Goal: Use online tool/utility: Utilize a website feature to perform a specific function

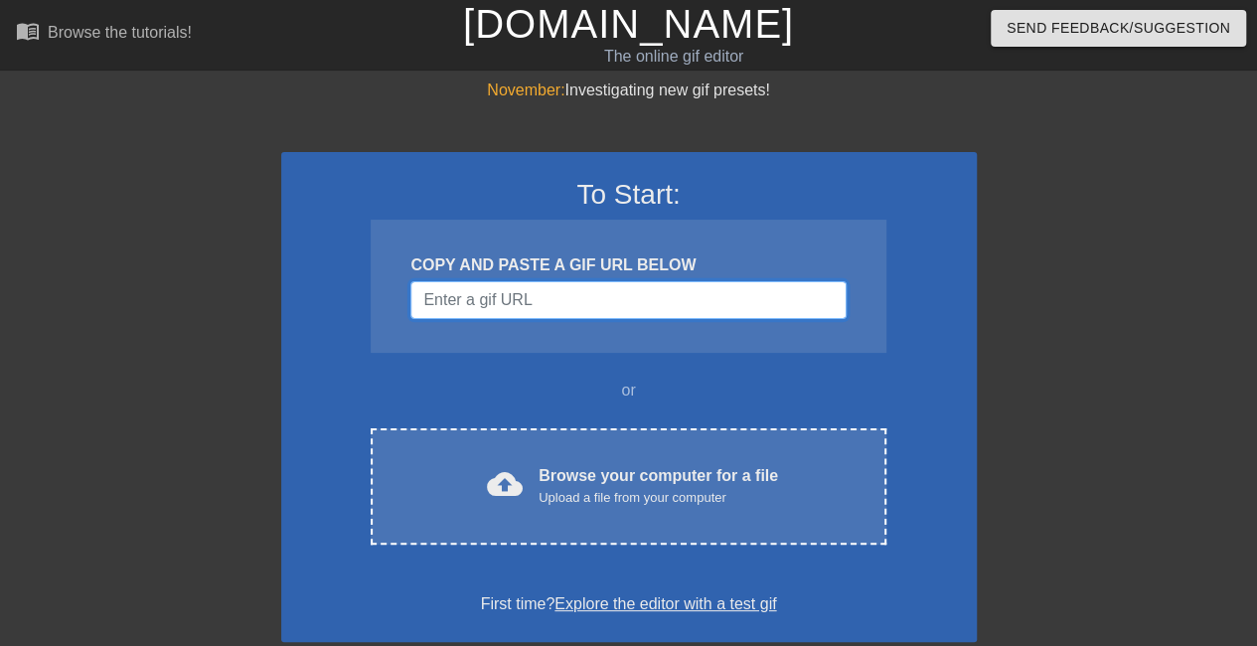
click at [636, 309] on input "Username" at bounding box center [628, 300] width 435 height 38
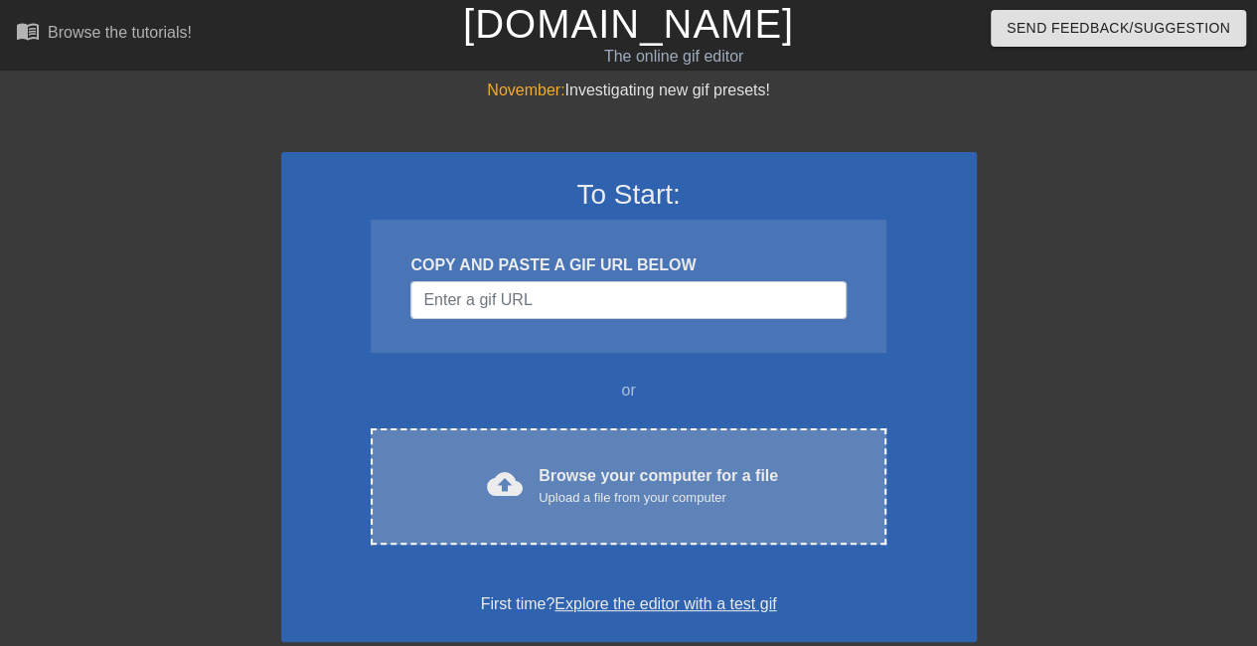
click at [547, 478] on div "Browse your computer for a file Upload a file from your computer" at bounding box center [659, 486] width 240 height 44
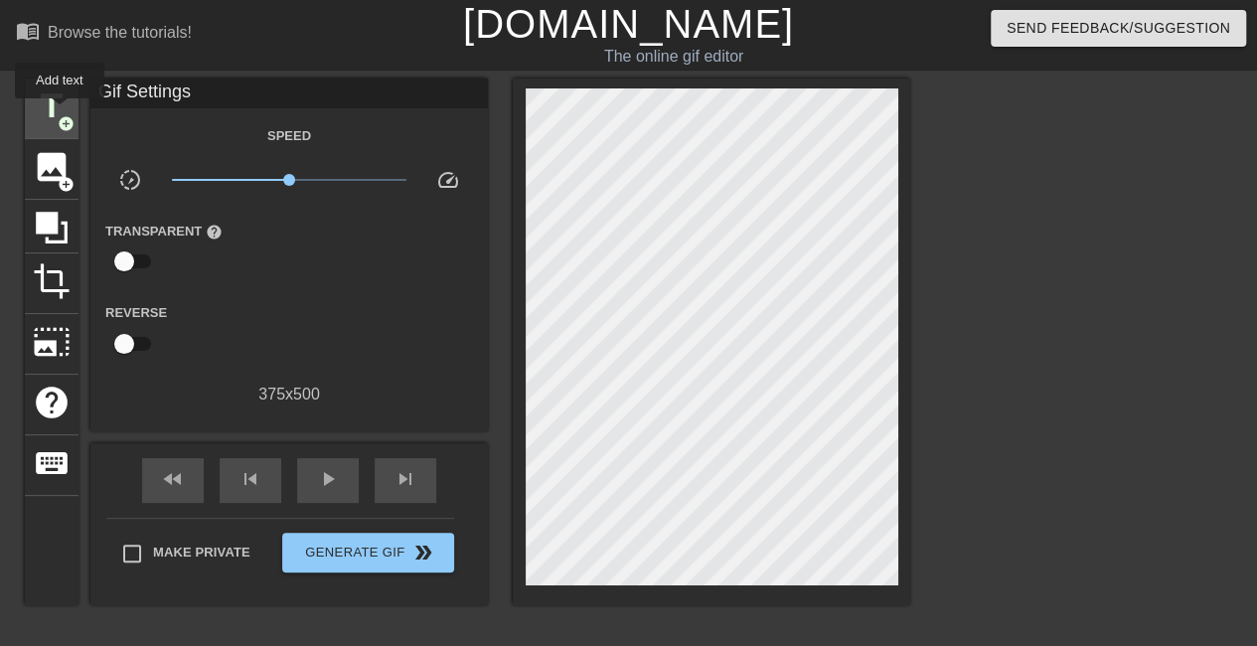
click at [58, 112] on span "title" at bounding box center [52, 106] width 38 height 38
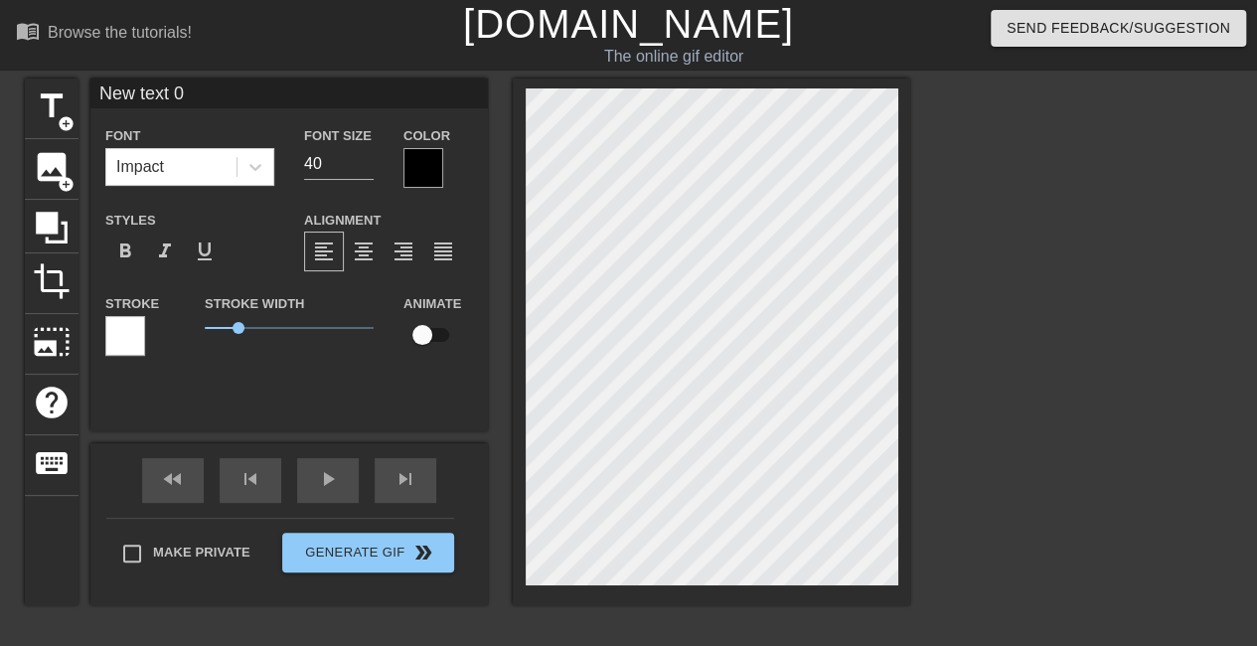
click at [406, 168] on div at bounding box center [424, 168] width 40 height 40
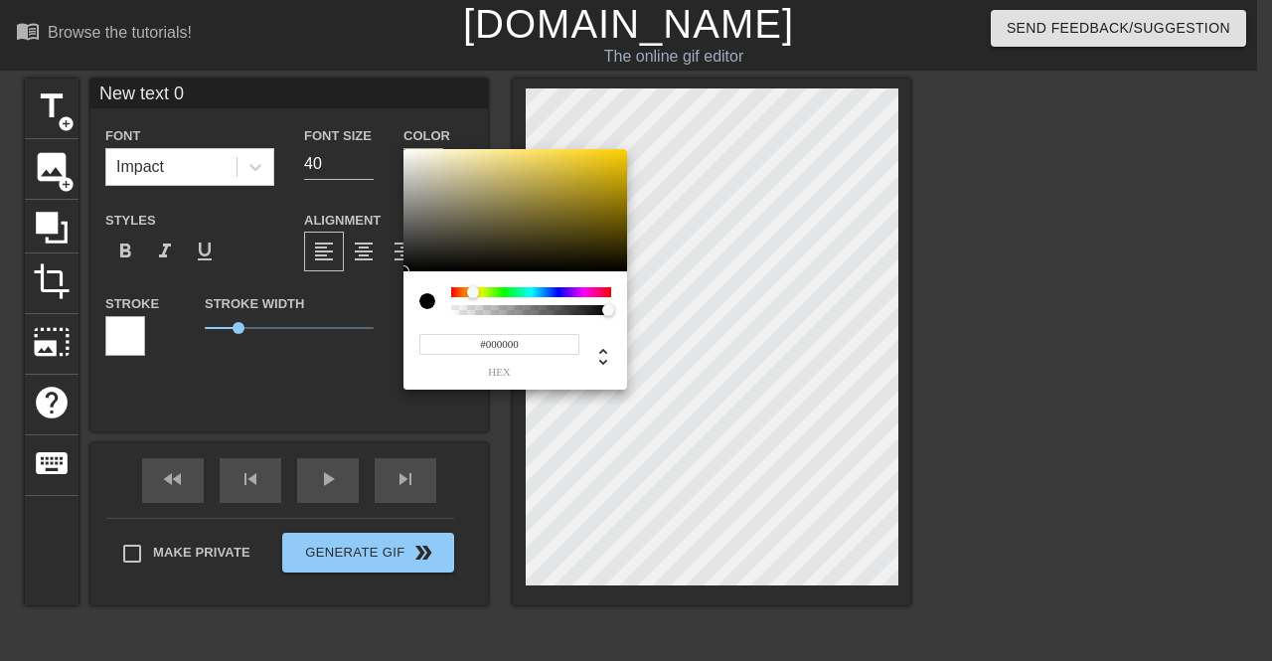
drag, startPoint x: 451, startPoint y: 292, endPoint x: 547, endPoint y: 307, distance: 96.6
click at [340, 274] on div "#000000 hex" at bounding box center [636, 330] width 1272 height 661
type input "0"
drag, startPoint x: 608, startPoint y: 312, endPoint x: 340, endPoint y: 311, distance: 268.4
click at [340, 311] on div "0 r 0 g 0 b 0 a" at bounding box center [636, 330] width 1272 height 661
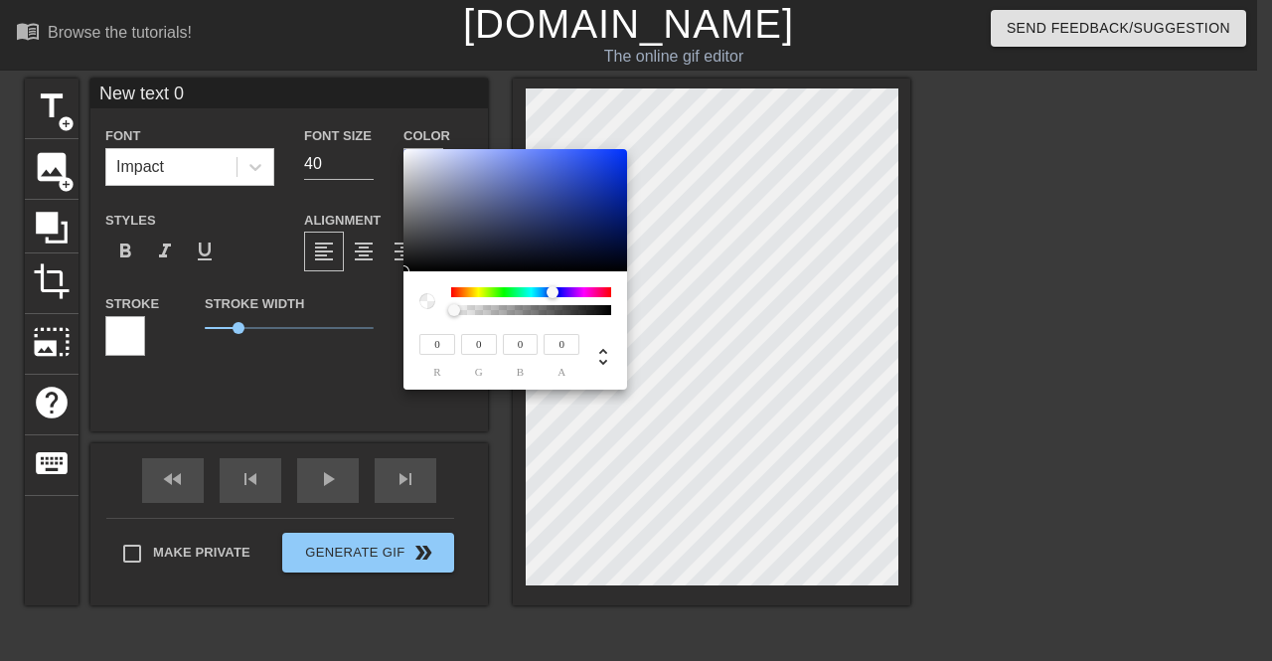
click at [554, 295] on div at bounding box center [553, 292] width 12 height 12
click at [506, 295] on div at bounding box center [531, 292] width 160 height 10
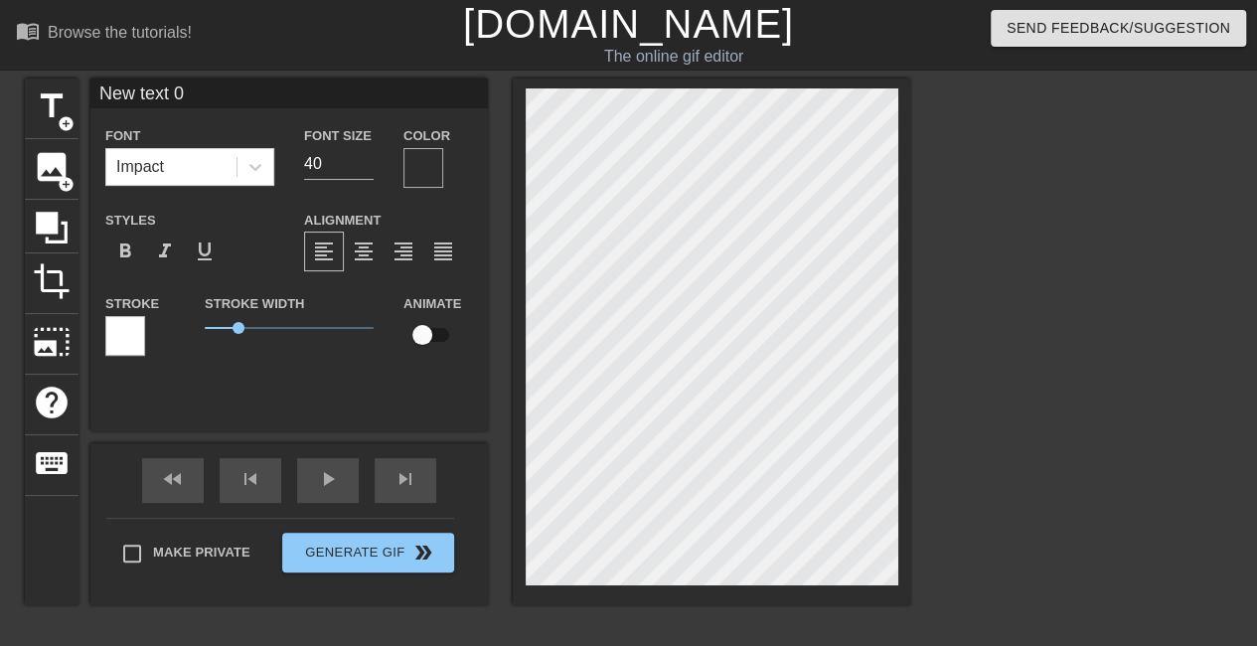
scroll to position [150, 0]
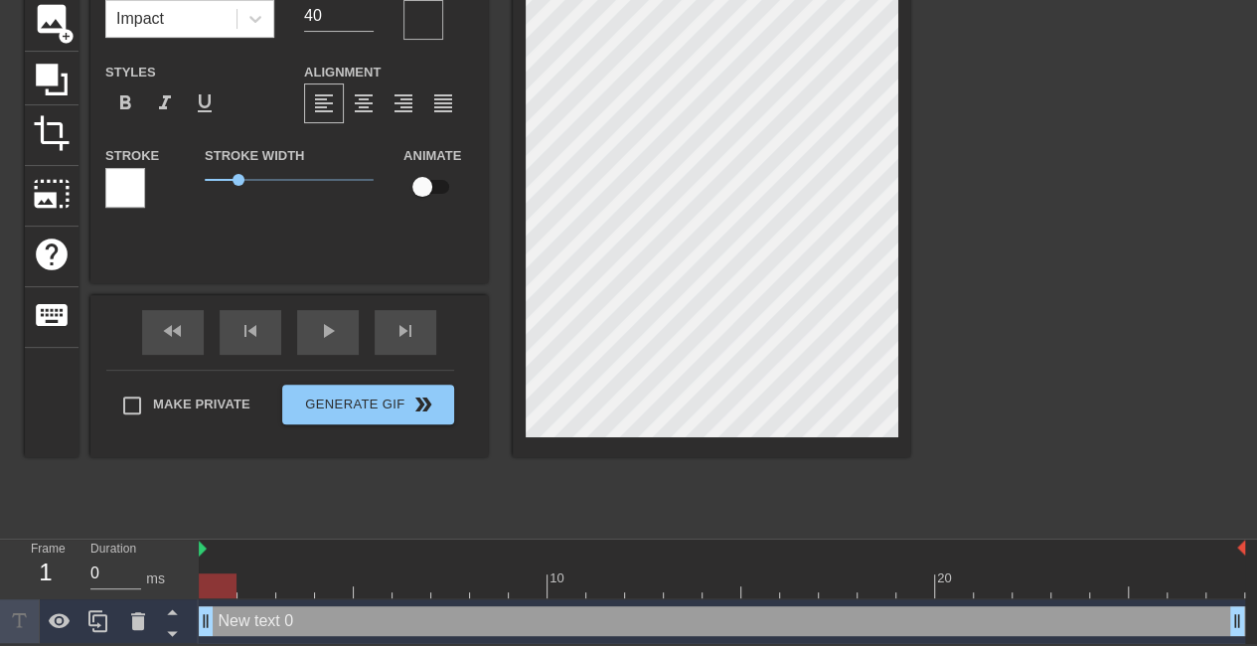
click at [197, 548] on div "Frame 1 Duration 0 ms" at bounding box center [99, 570] width 199 height 60
click at [311, 500] on div "title add_circle image add_circle crop photo_size_select_large help keyboard Ne…" at bounding box center [468, 228] width 886 height 596
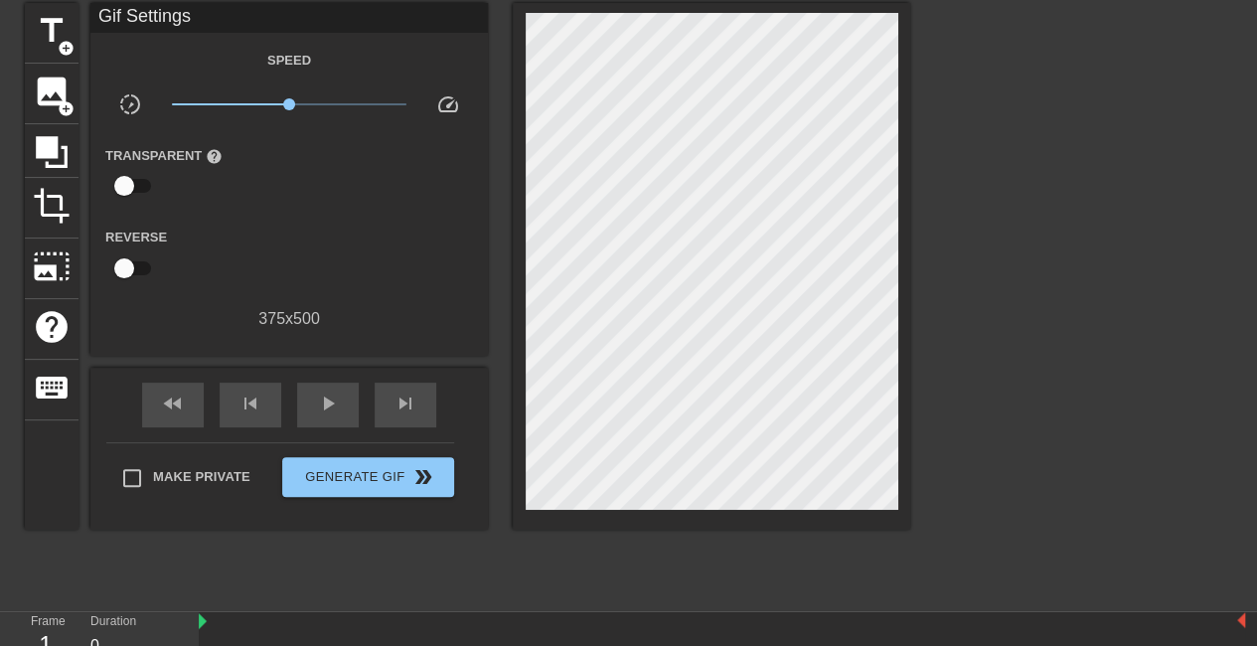
scroll to position [0, 0]
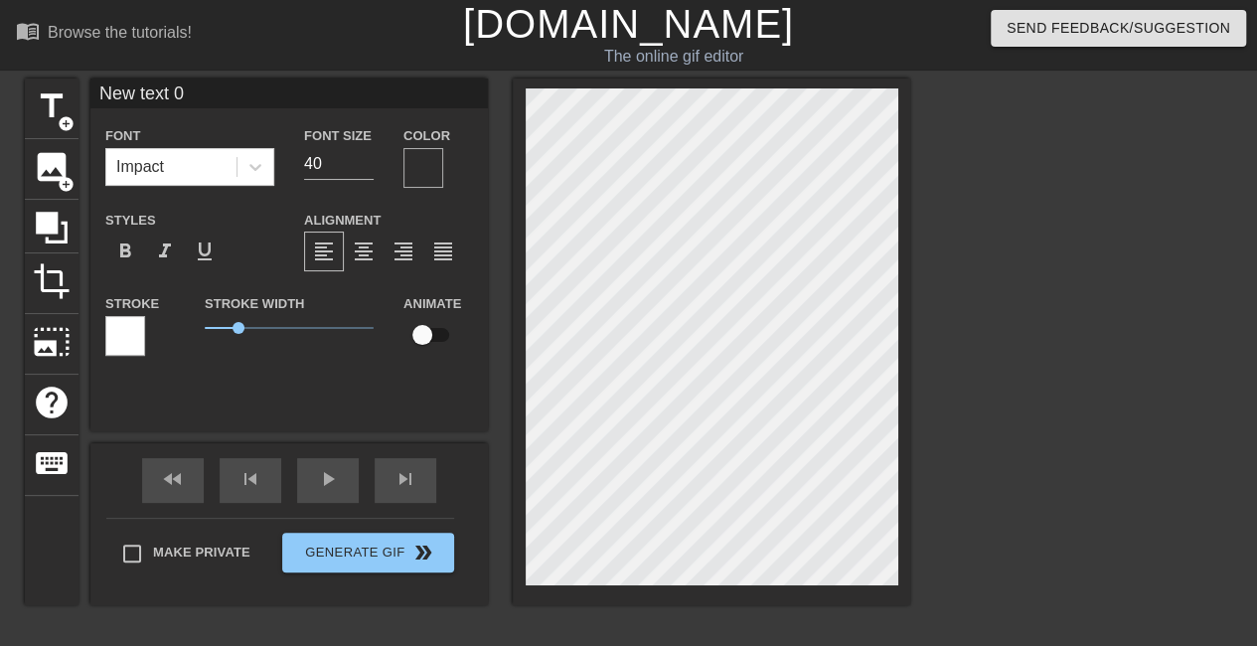
click at [416, 162] on div at bounding box center [424, 168] width 40 height 40
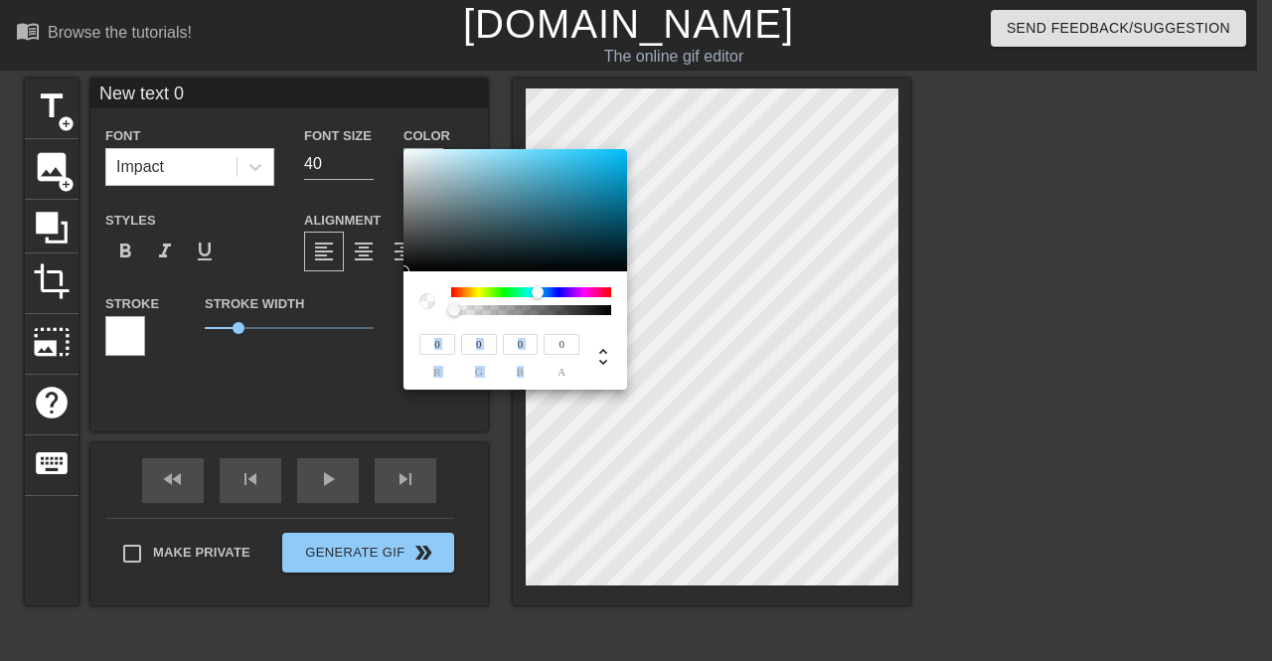
drag, startPoint x: 455, startPoint y: 291, endPoint x: 539, endPoint y: 322, distance: 89.0
click at [539, 322] on div "0 r 0 g 0 b 0 a" at bounding box center [516, 330] width 224 height 118
click at [571, 328] on div "0 r 0 g 0 b 0 a" at bounding box center [515, 346] width 192 height 63
click at [576, 351] on input "0" at bounding box center [562, 344] width 36 height 21
click at [605, 348] on icon at bounding box center [603, 357] width 24 height 24
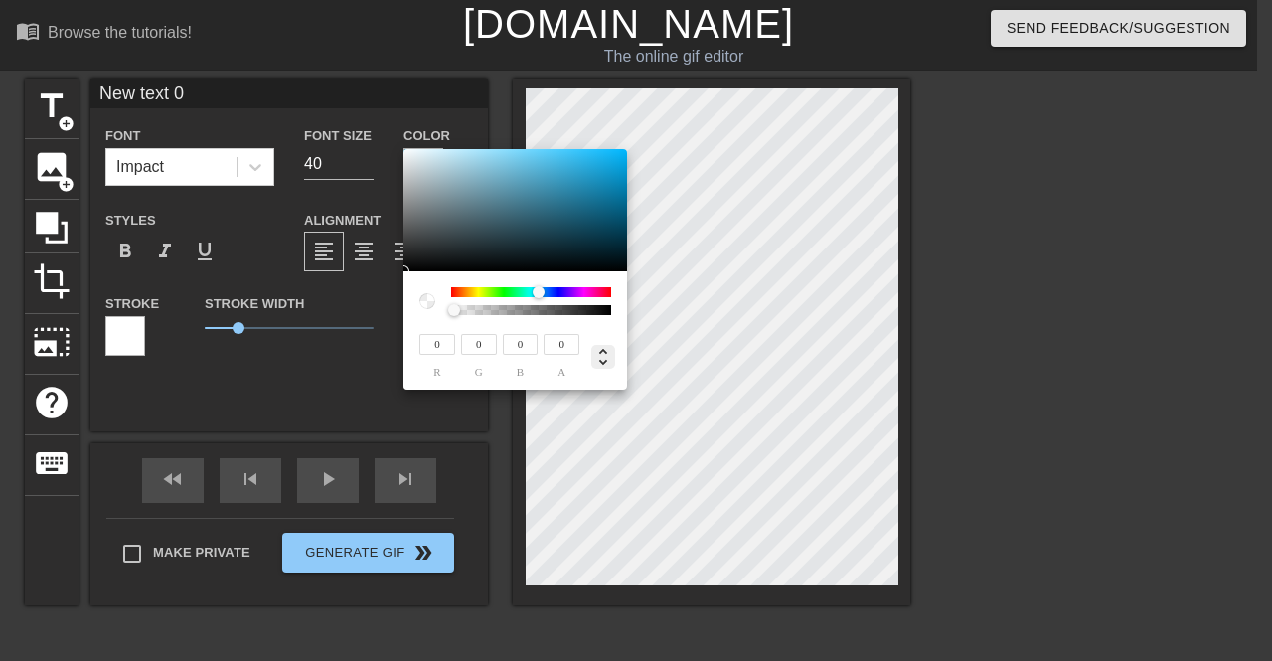
type input "197"
type input "0%"
click at [605, 348] on icon at bounding box center [603, 357] width 24 height 24
type input "0"
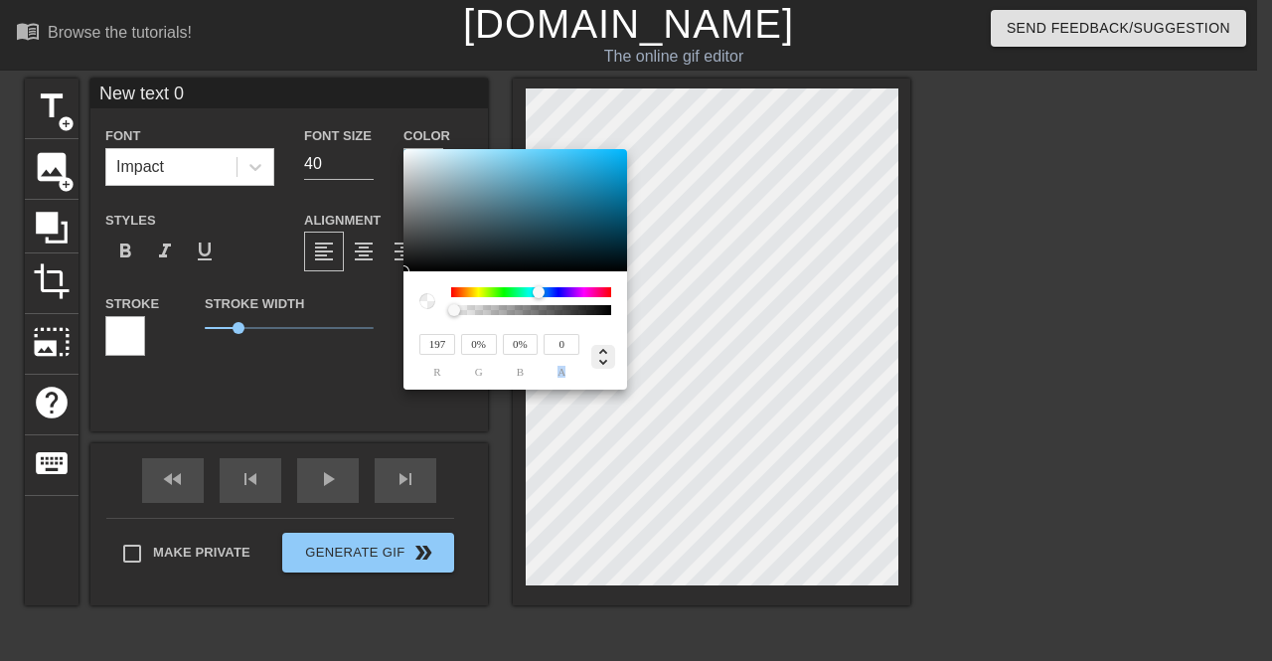
type input "0"
type input "39"
type input "77"
type input "91"
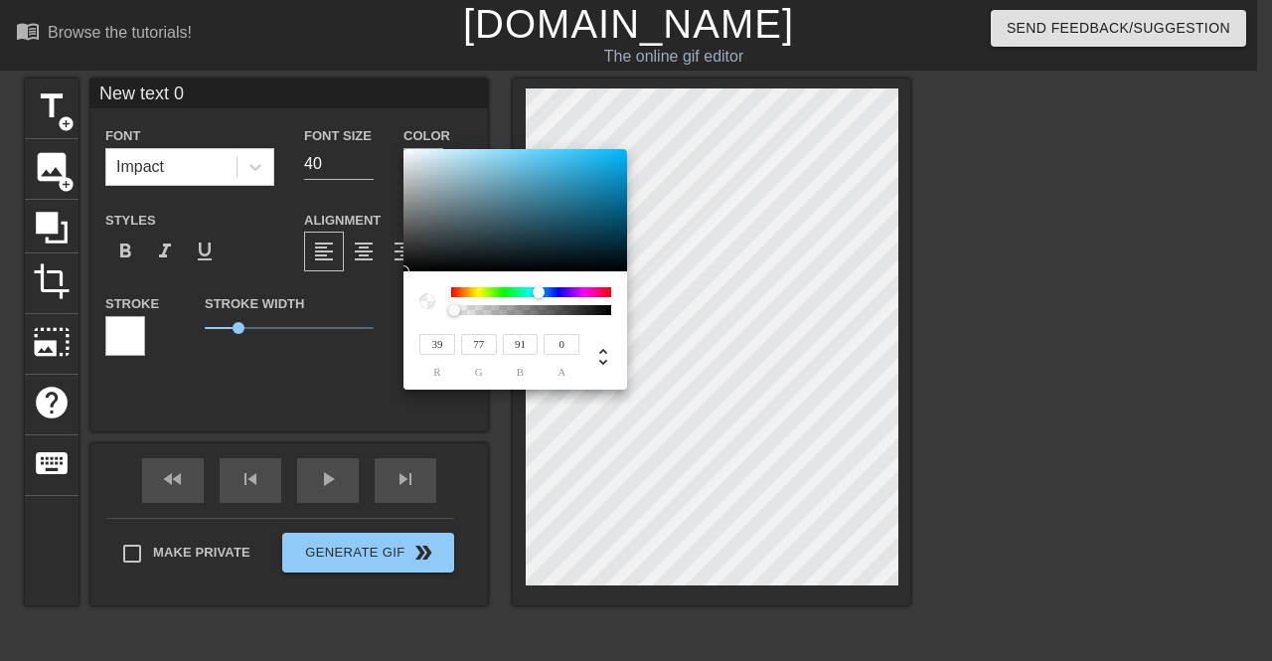
click at [531, 228] on div at bounding box center [516, 210] width 224 height 123
type input "74"
type input "87"
type input "38"
type input "72"
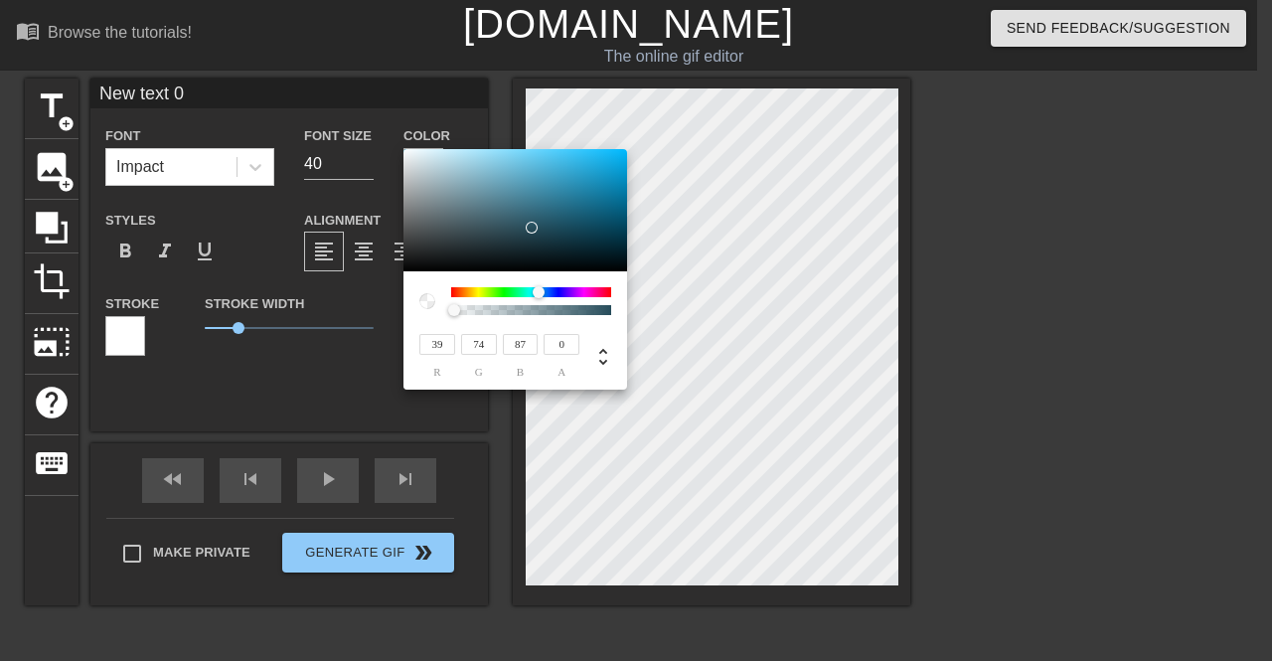
type input "85"
type input "22"
type input "39"
type input "46"
type input "7"
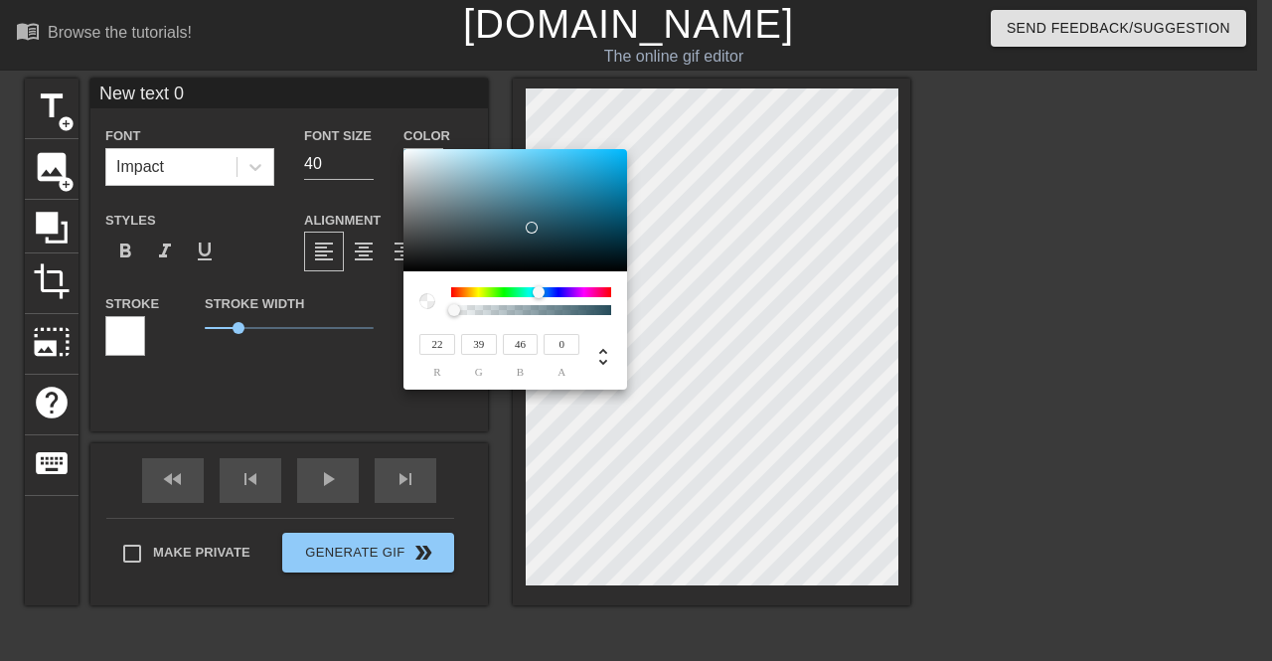
type input "11"
type input "13"
type input "27"
type input "43"
type input "52"
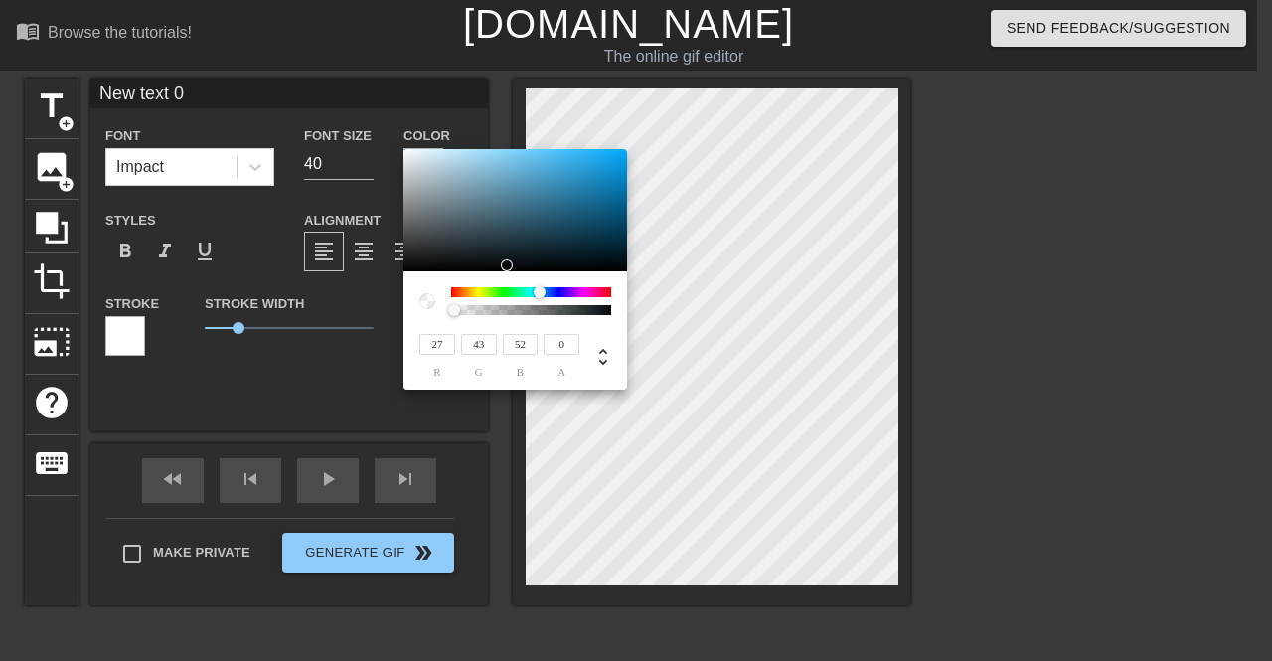
type input "0"
type input "34"
type input "45"
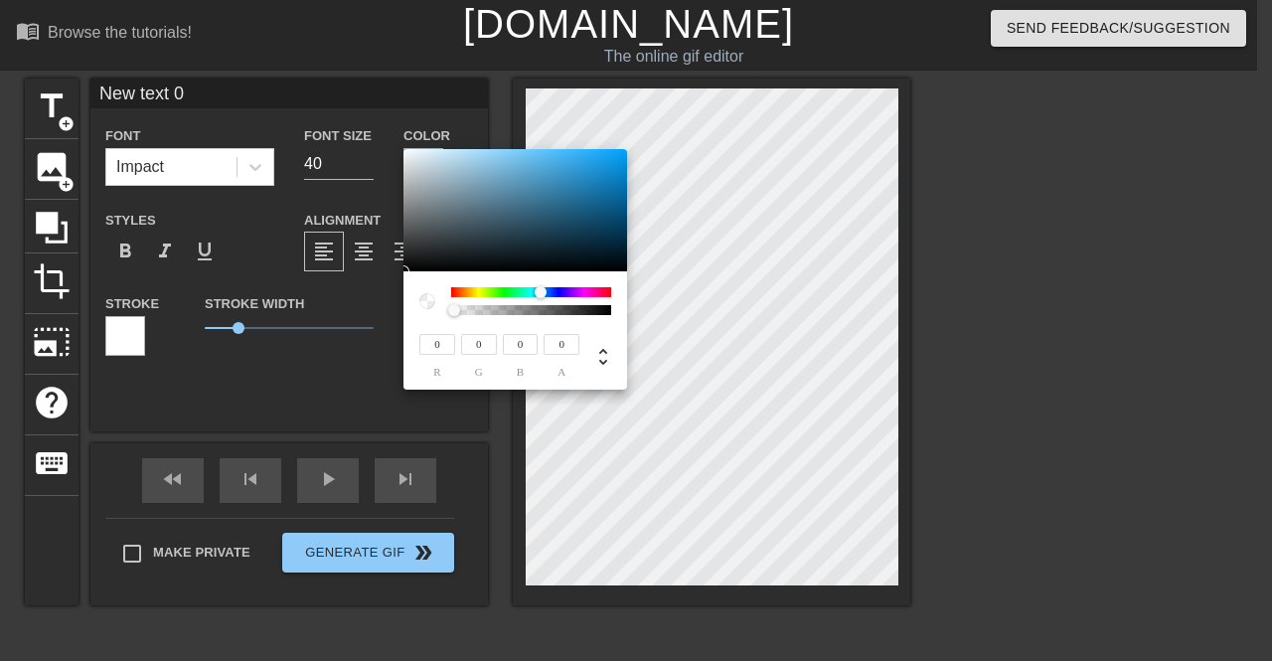
type input "52"
type input "9"
type input "11"
type input "13"
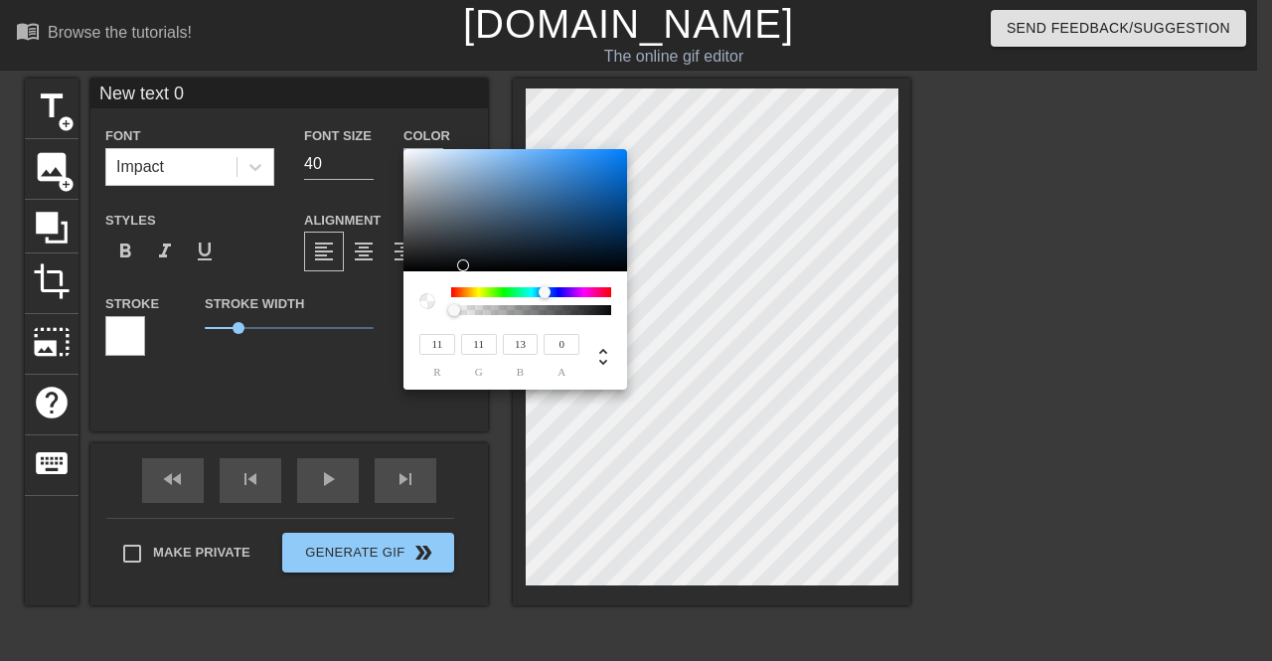
type input "9"
type input "11"
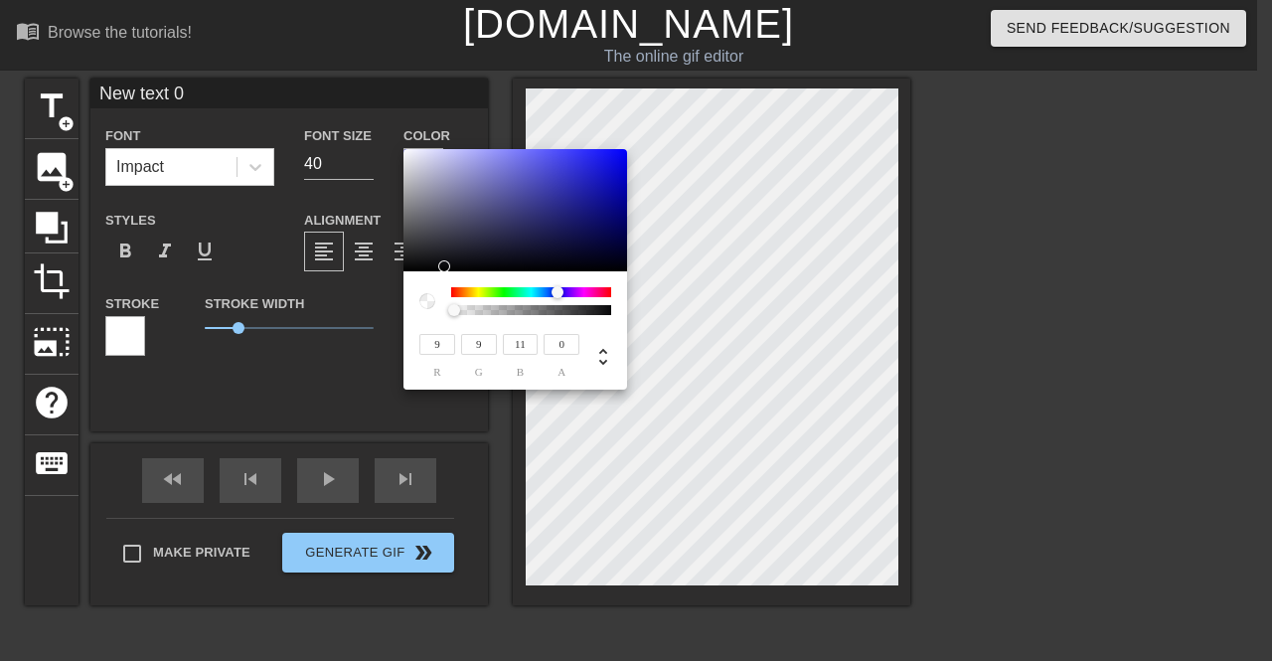
type input "6"
type input "7"
type input "4"
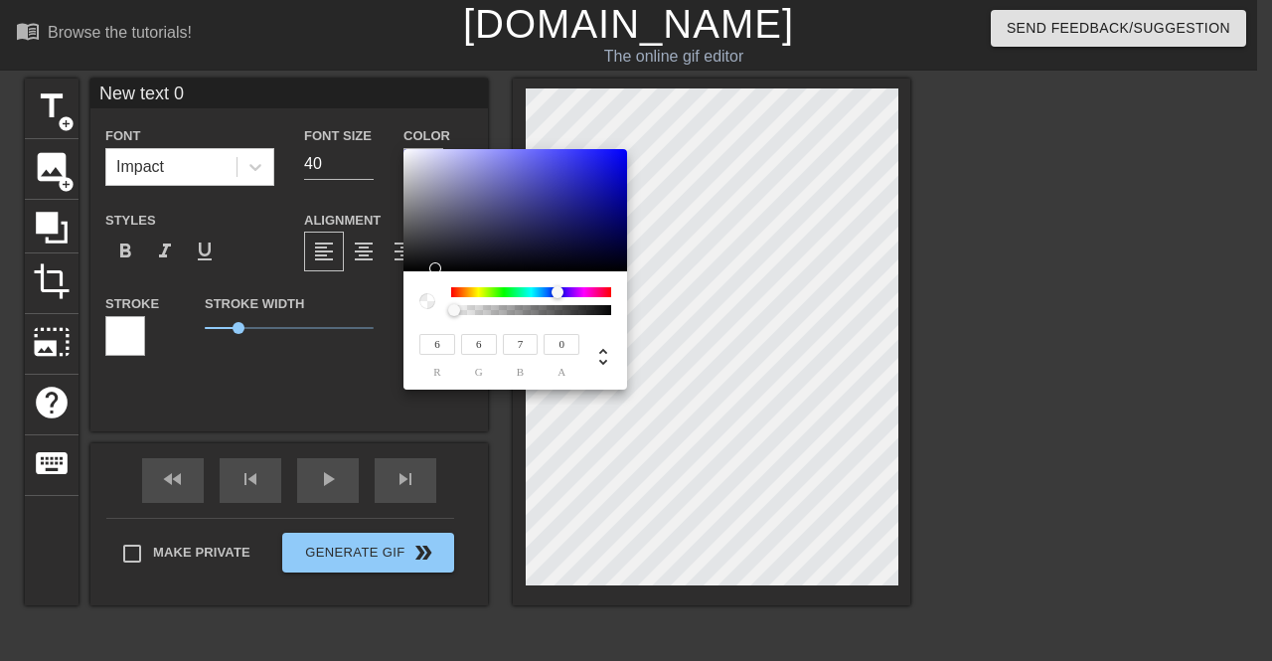
type input "5"
type input "49"
type input "52"
type input "0"
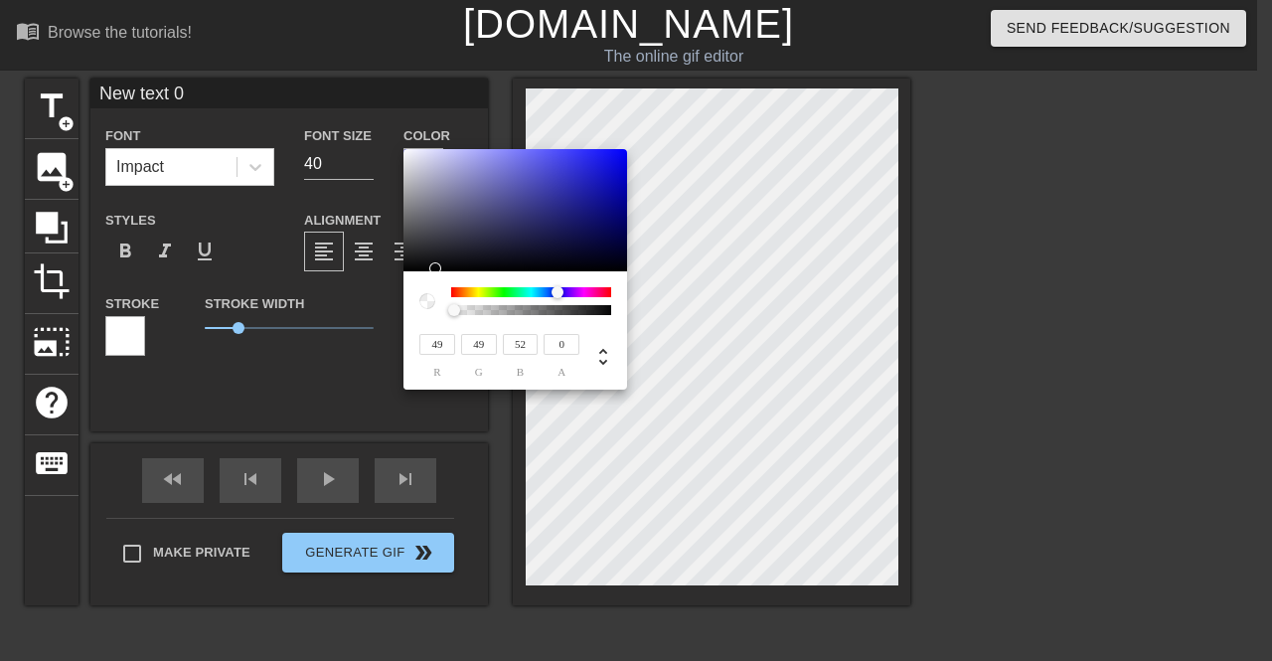
type input "0"
type input "13"
type input "17"
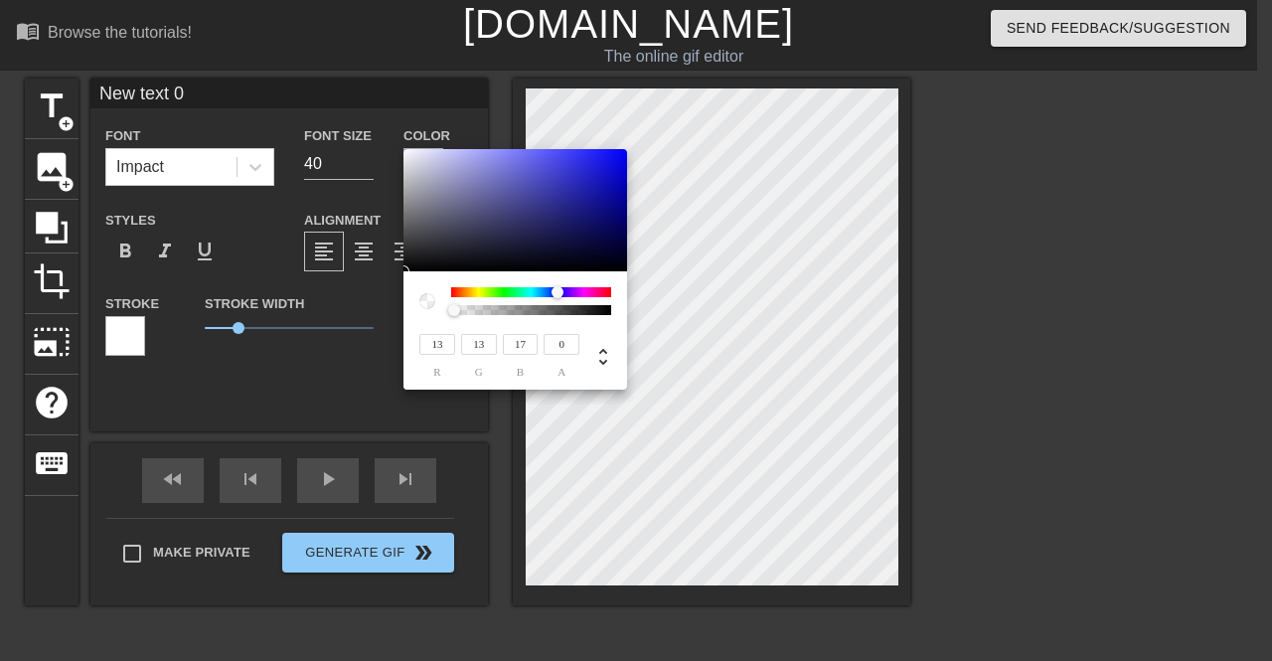
type input "29"
type input "42"
type input "53"
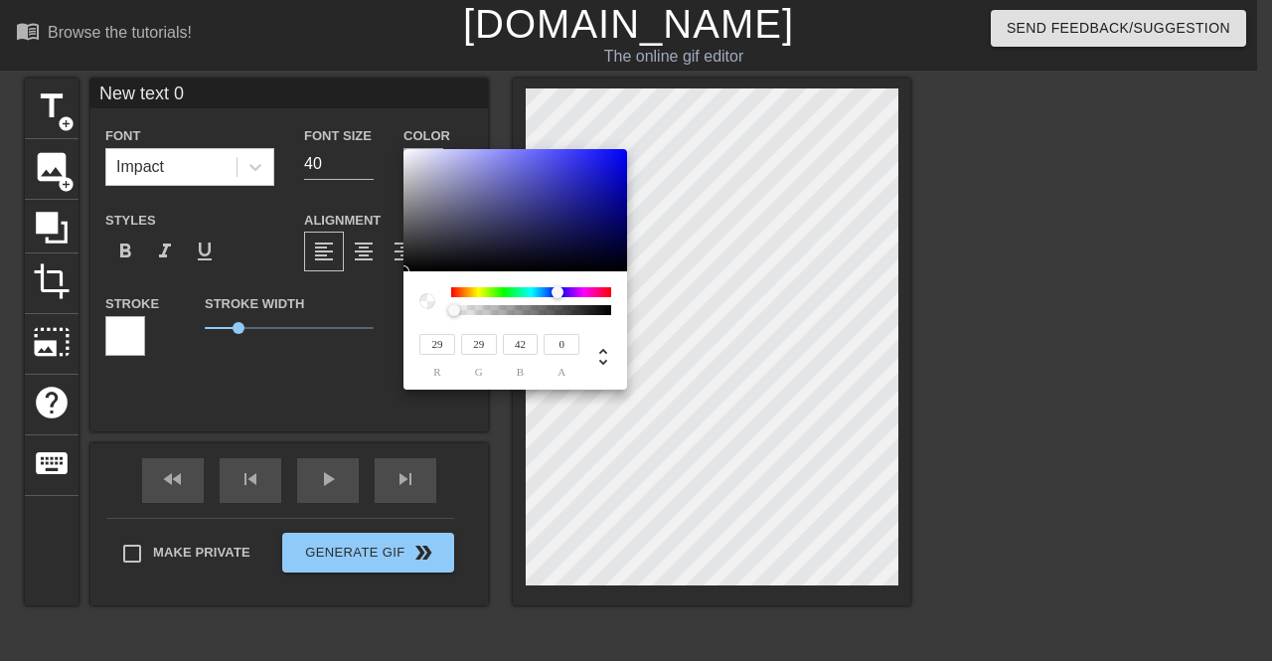
type input "83"
type input "75"
type input "116"
type input "101"
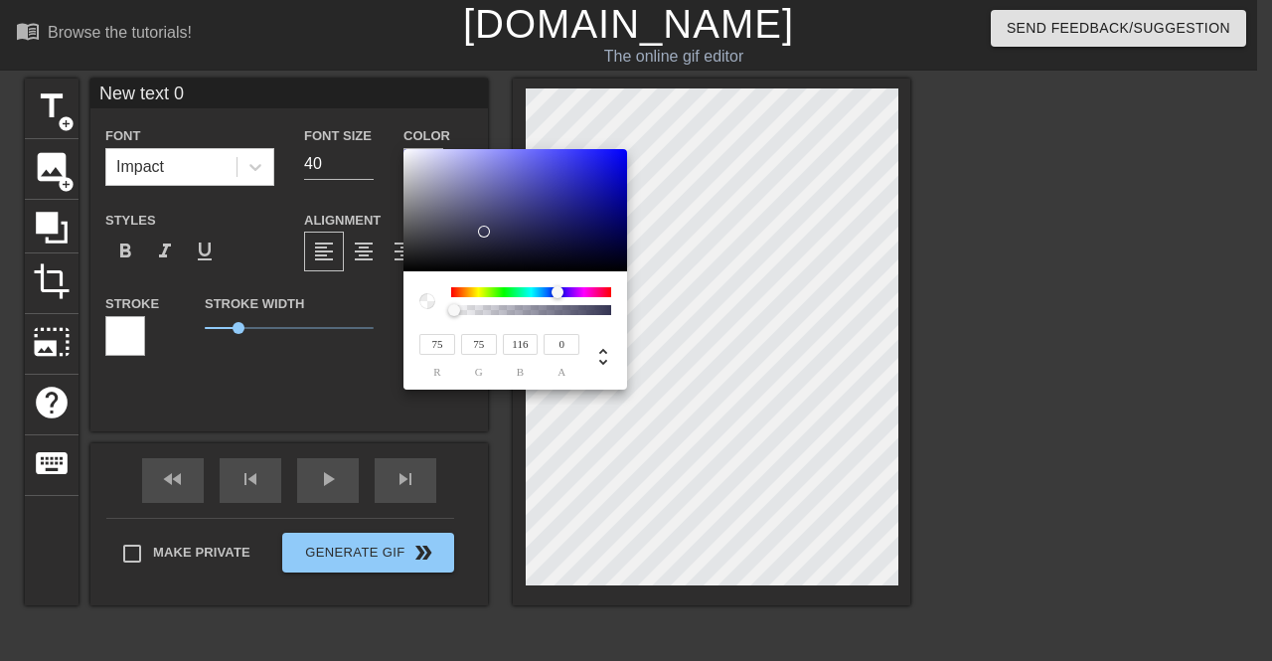
type input "101"
type input "147"
type input "153"
type input "186"
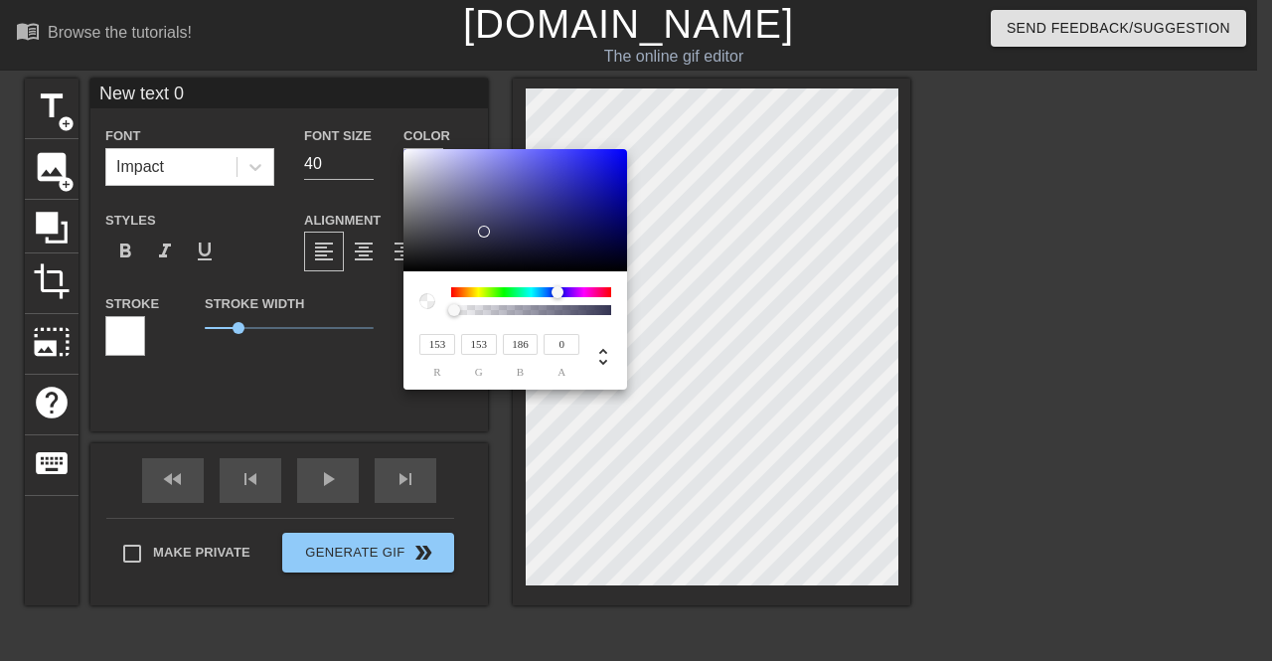
type input "177"
type input "202"
type input "196"
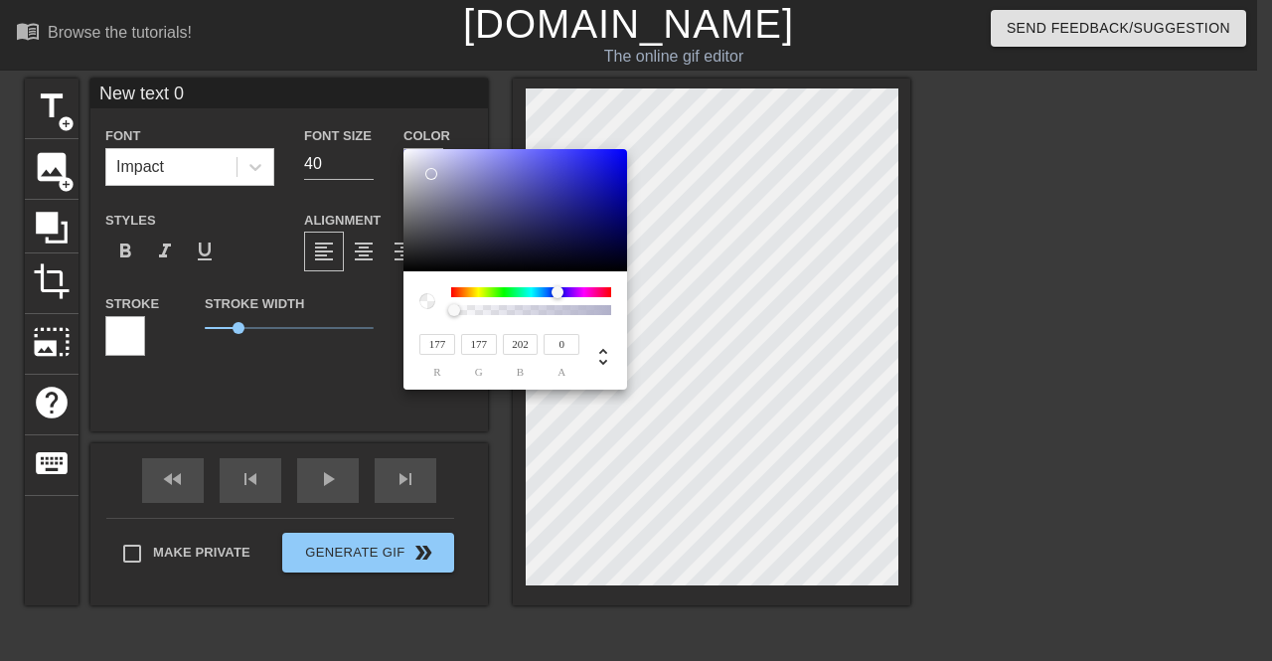
type input "217"
type input "208"
type input "227"
type input "221"
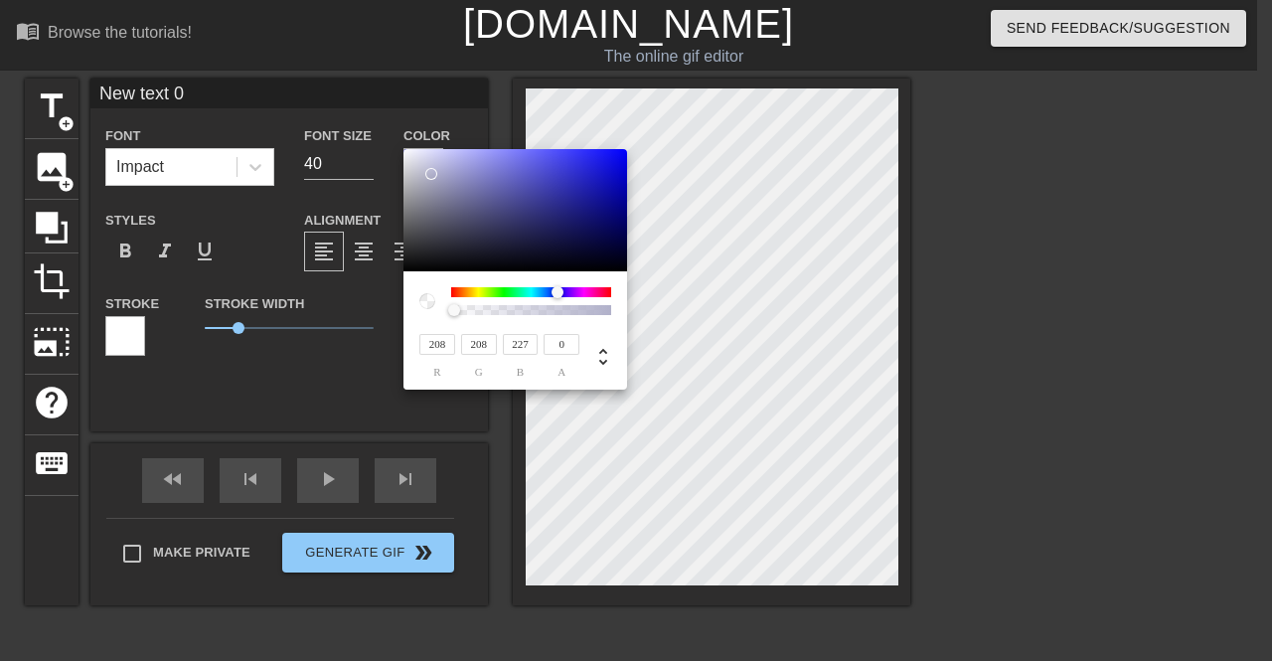
type input "221"
type input "235"
type input "242"
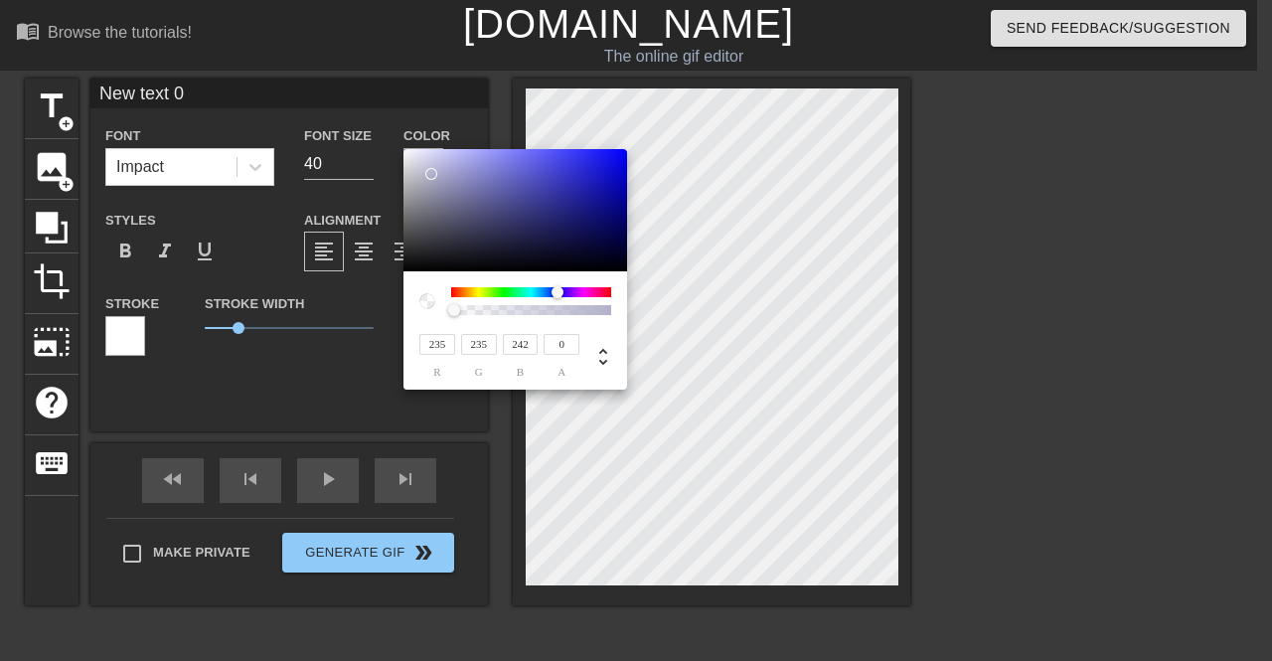
type input "248"
type input "250"
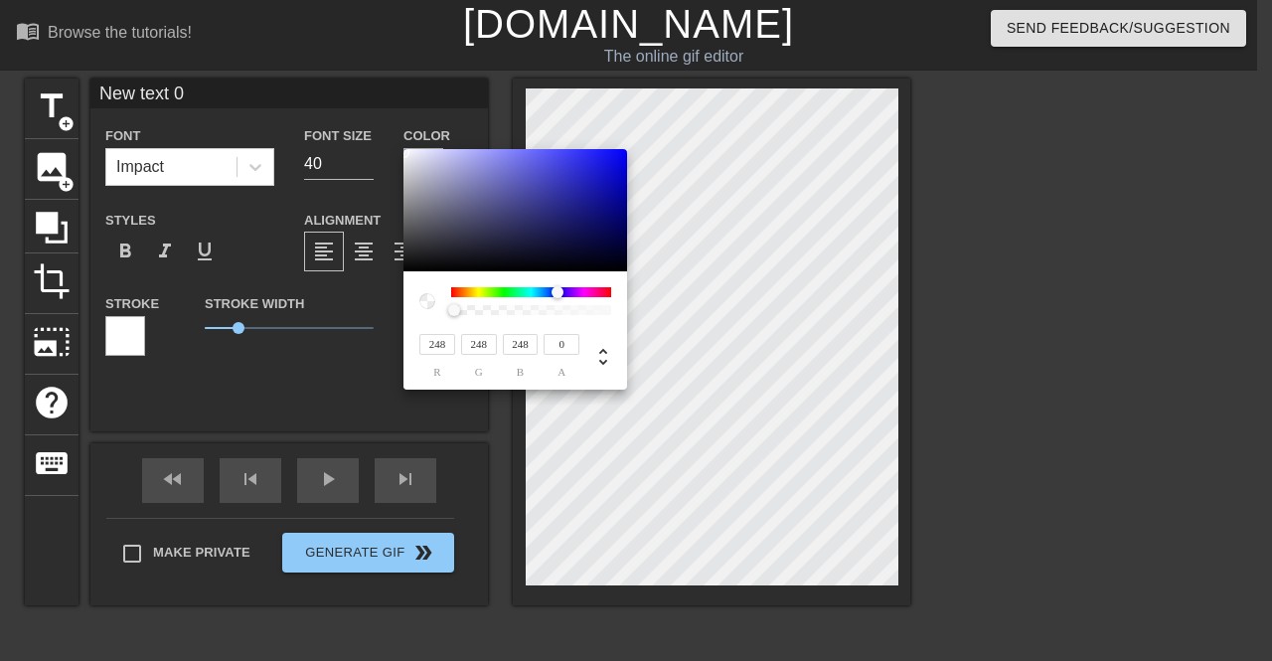
type input "250"
drag, startPoint x: 527, startPoint y: 230, endPoint x: 400, endPoint y: 151, distance: 149.5
click at [400, 151] on div "250 r 250 g 250 b 0 a" at bounding box center [636, 330] width 1272 height 661
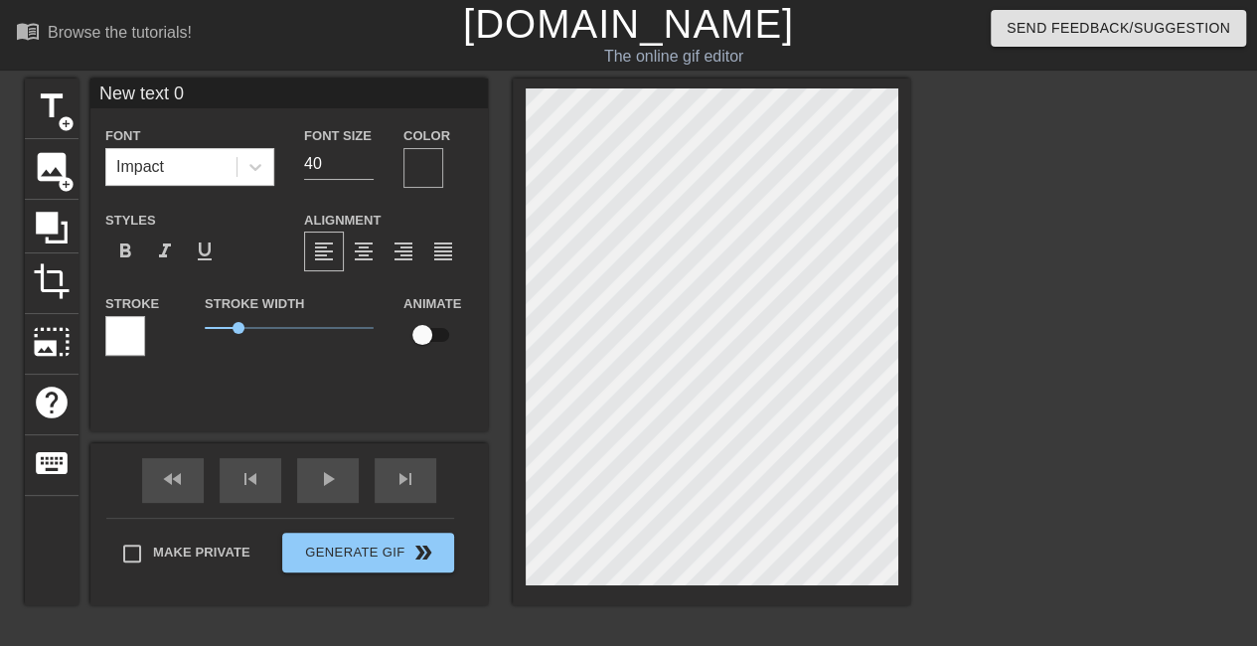
scroll to position [2, 2]
type input "New a 0"
type textarea "New a 0"
type input "New a« 0"
type textarea "New a« 0"
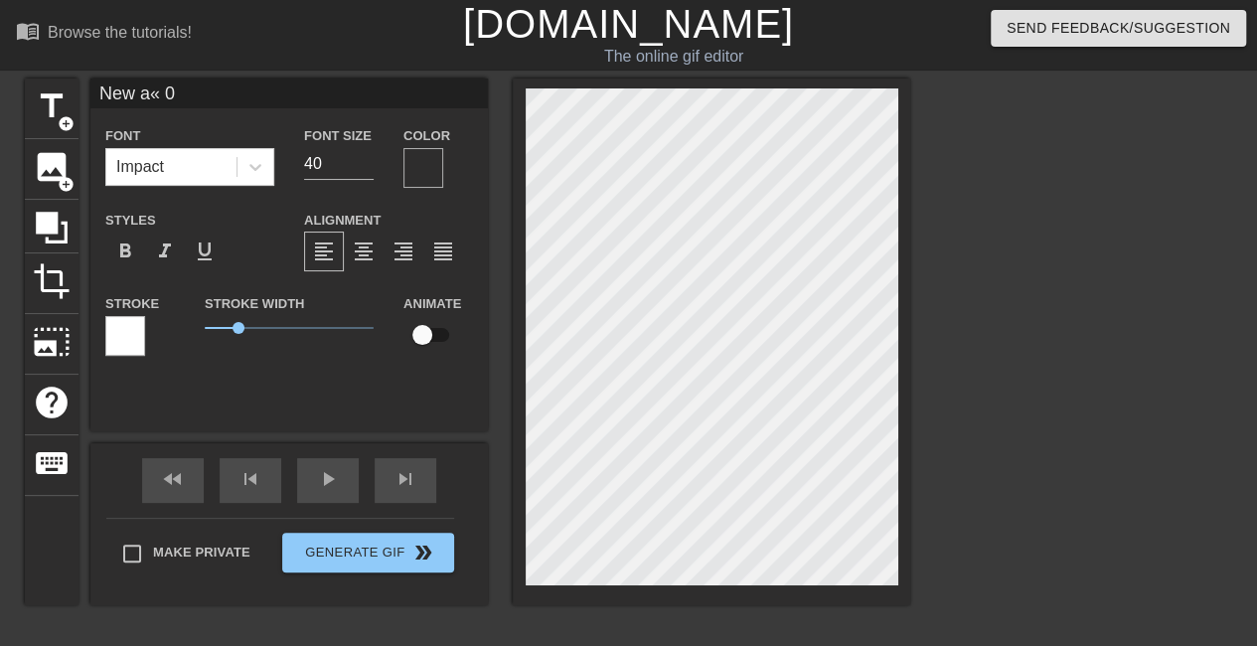
type input "New a«« 0"
type textarea "New a«« 0"
type input "New a««« 0"
type textarea "New a««« 0"
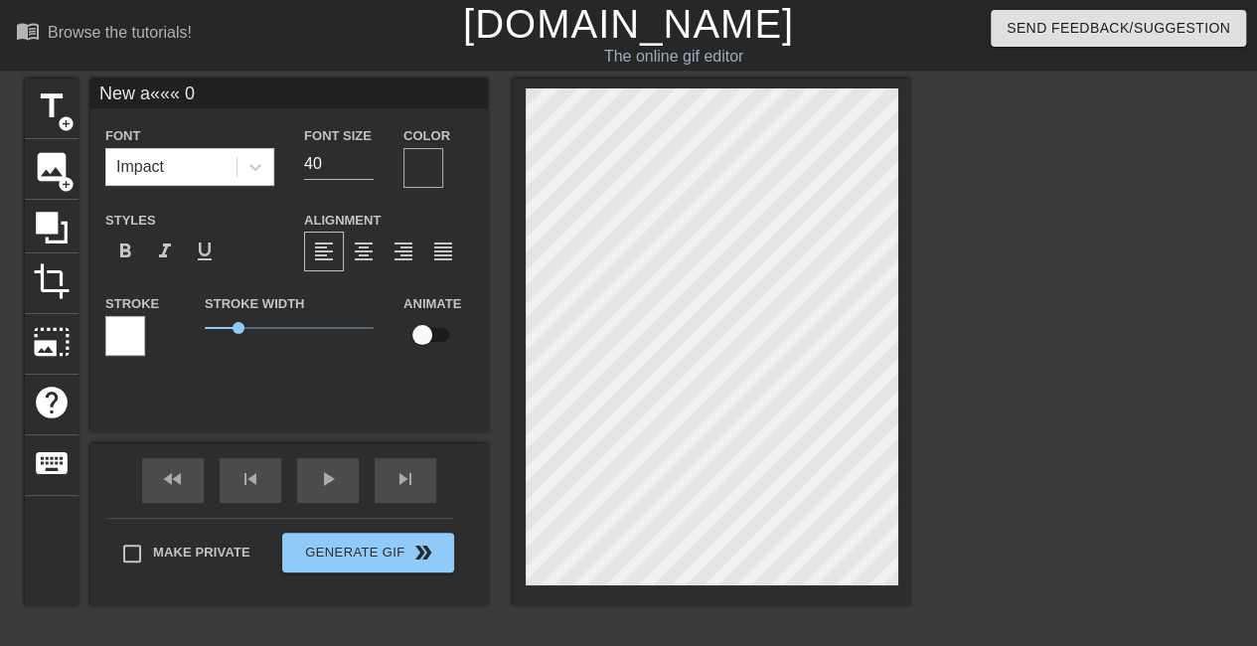
type input "New a«««« 0"
type textarea "New a«««« 0"
type input "New a««««"
type textarea "New a««««"
type input "New a««««"
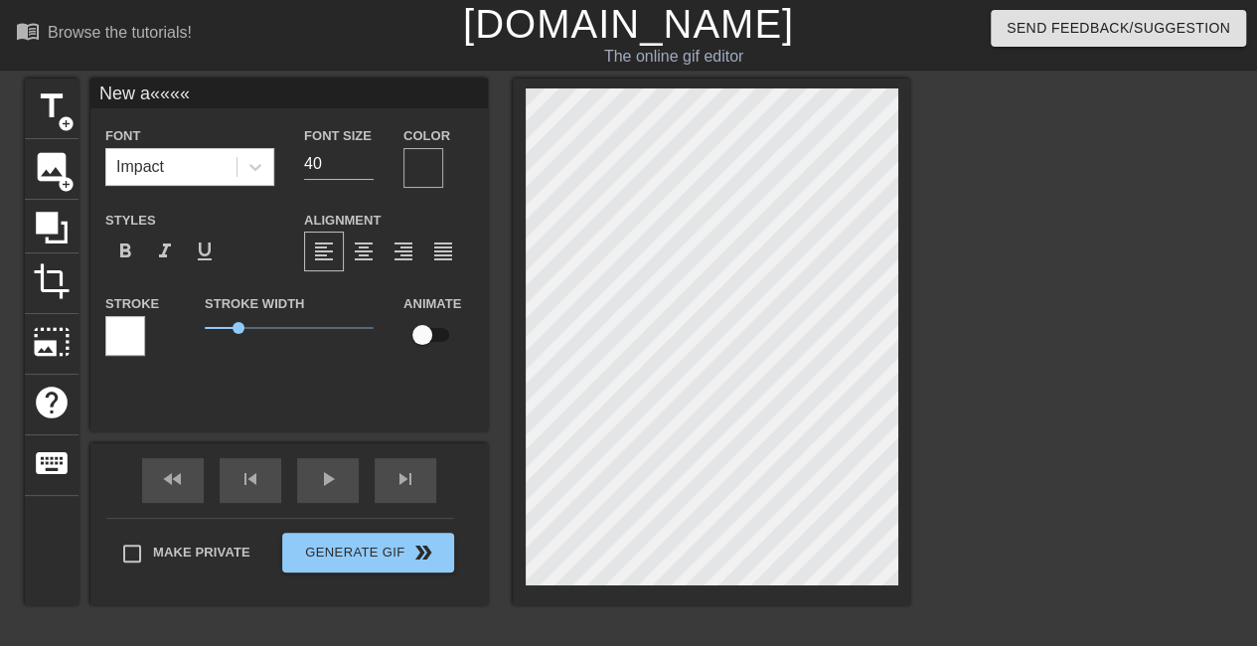
type textarea "New a««««"
type input "New a«««"
type textarea "New a«««"
type input "New a««"
type textarea "New a««"
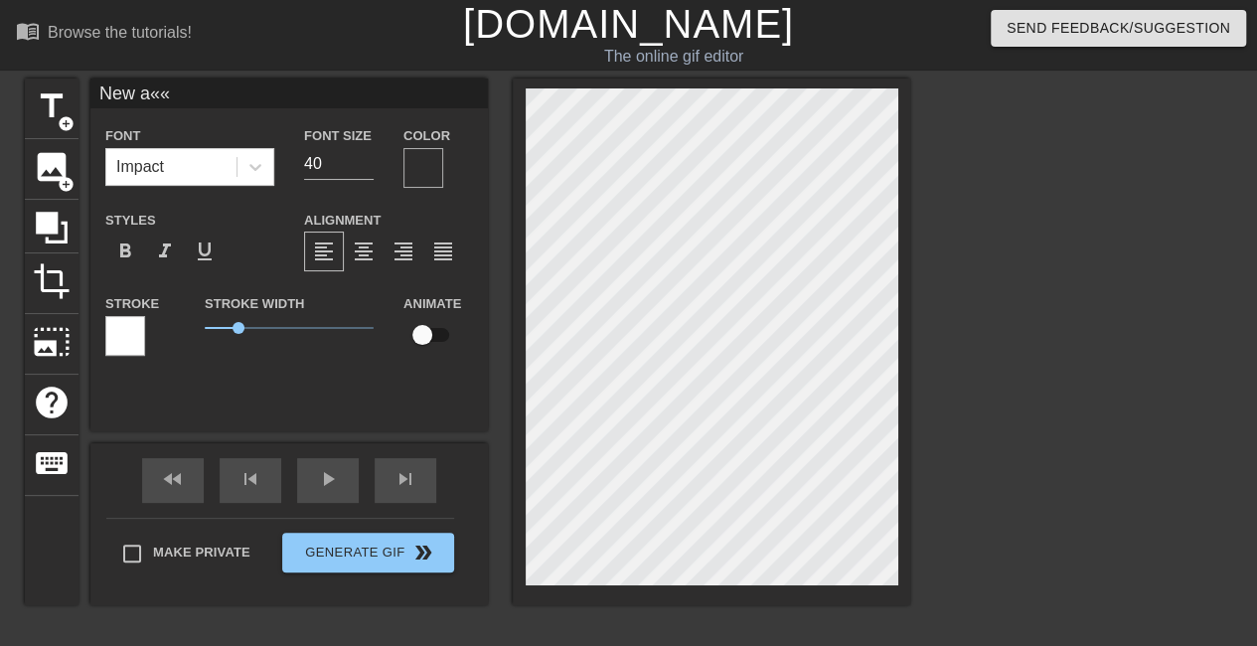
type input "New a«"
type textarea "New a«"
type input "New a"
type textarea "New a"
type input "New"
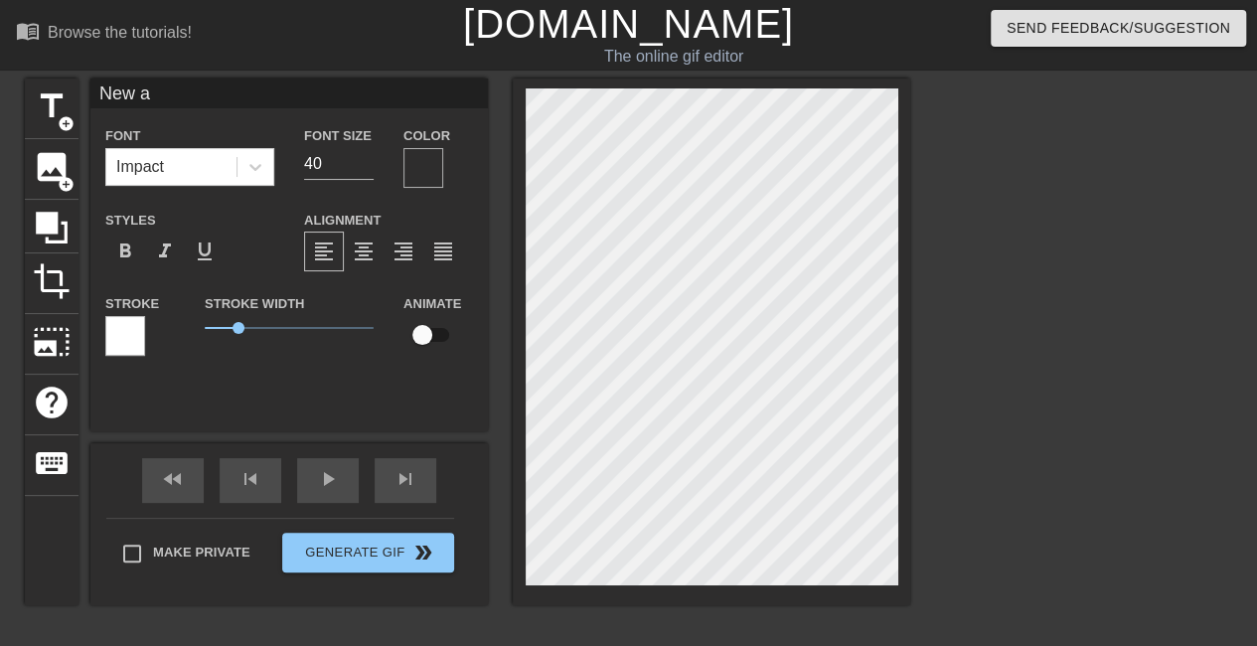
type textarea "New"
type input "New"
type textarea "New"
type input "Ne"
type textarea "Ne"
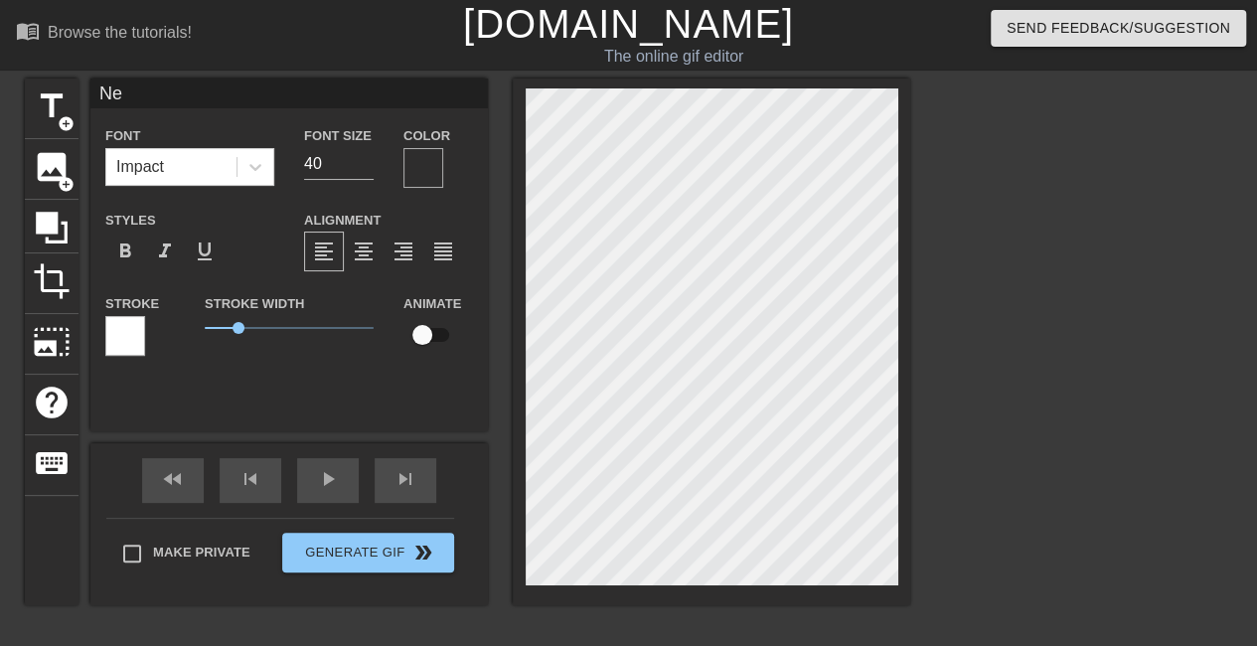
type input "N"
type textarea "N"
type input "A"
type textarea "A"
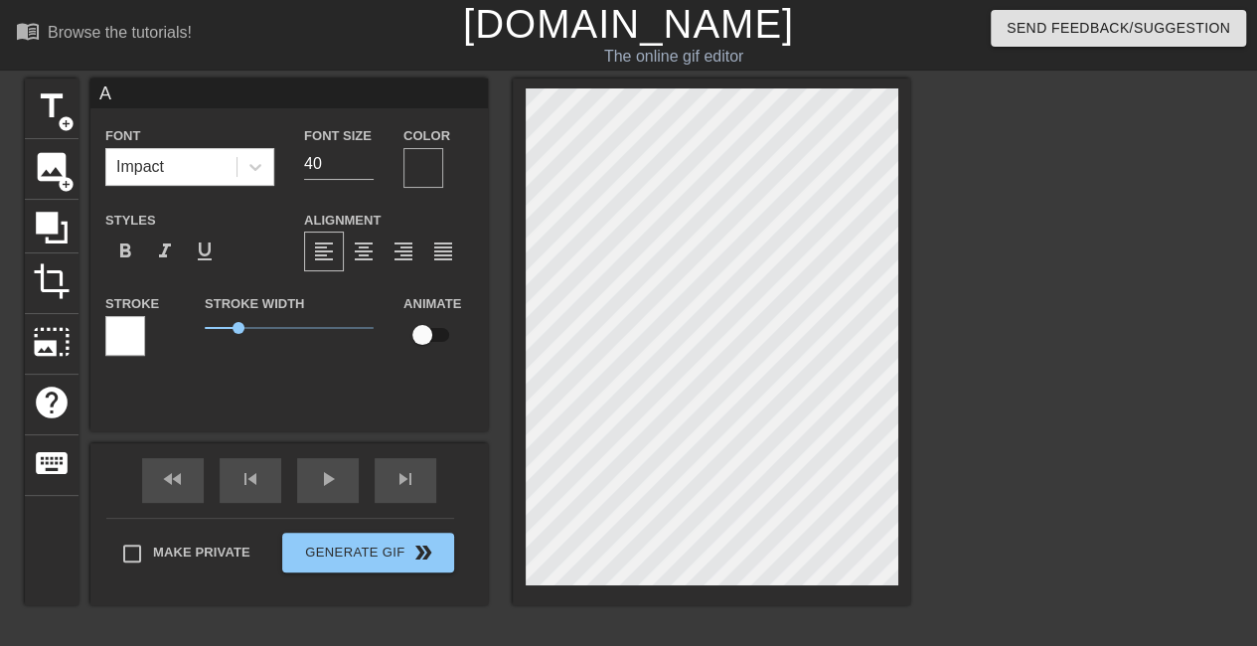
type input "A"
type textarea "A"
type input "A C"
type textarea "A C"
type input "A Ch"
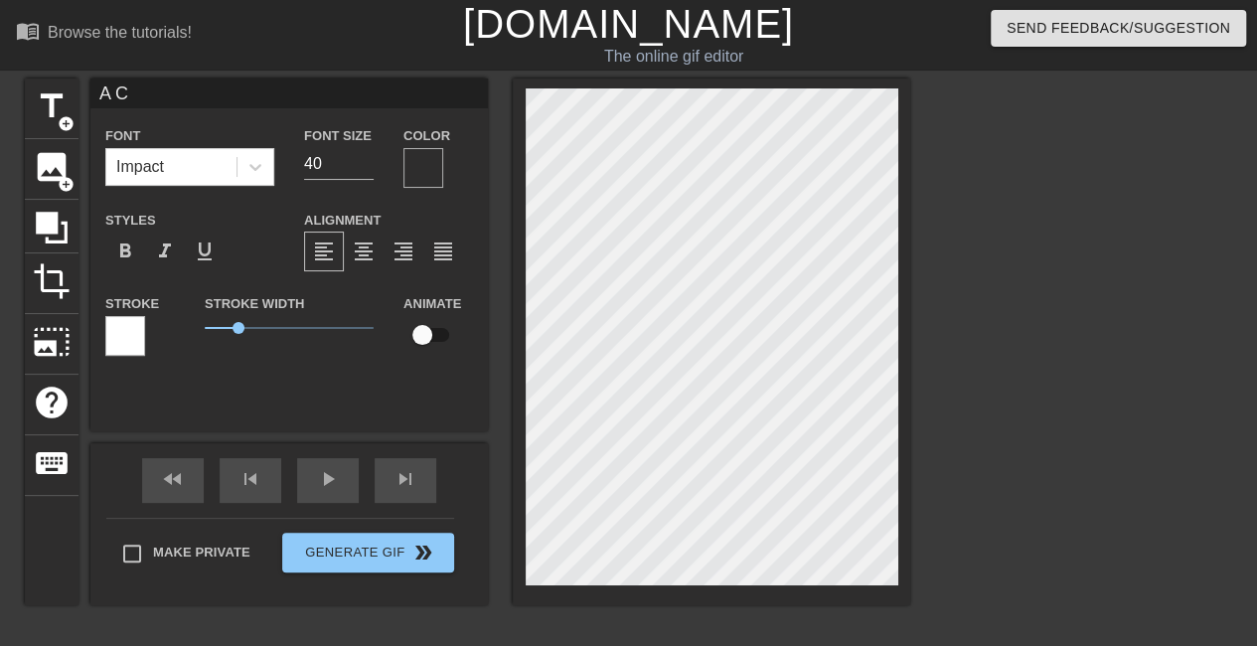
type textarea "A Ch"
type input "A Ché"
type textarea "A Ché"
type input "A Ché"
type textarea "A Ché"
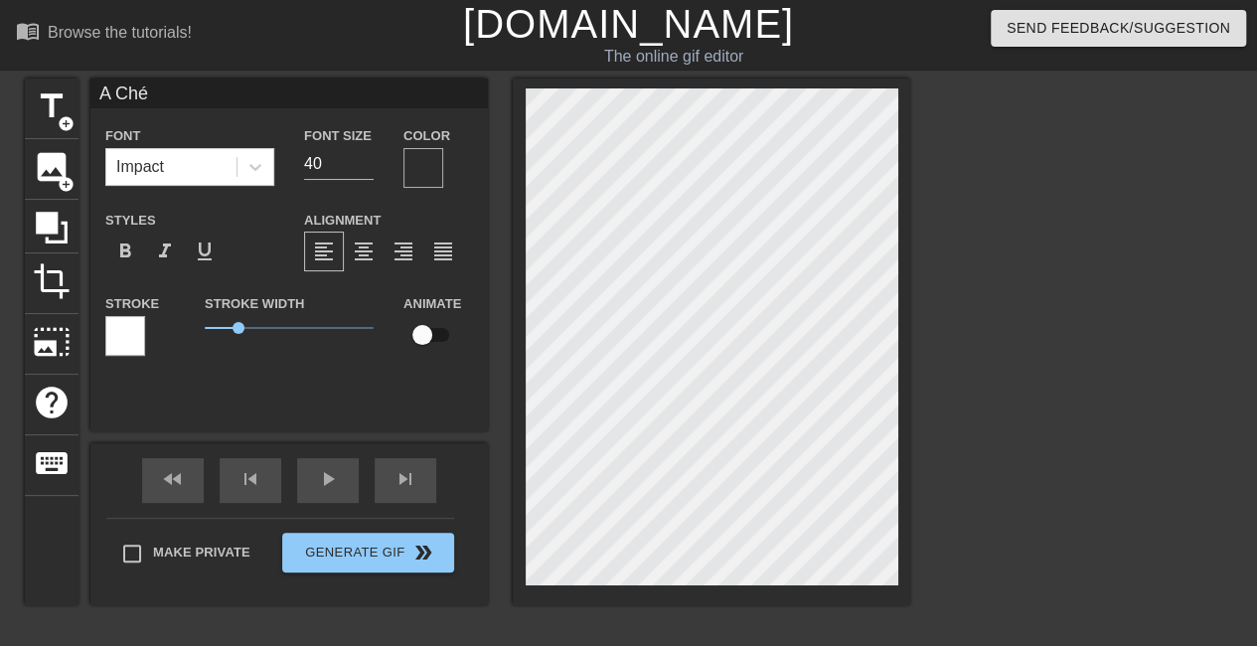
type input "A Ché f"
type textarea "A Ché f"
type input "A Ché fo"
type textarea "A Ché fo"
type input "A Ché foi"
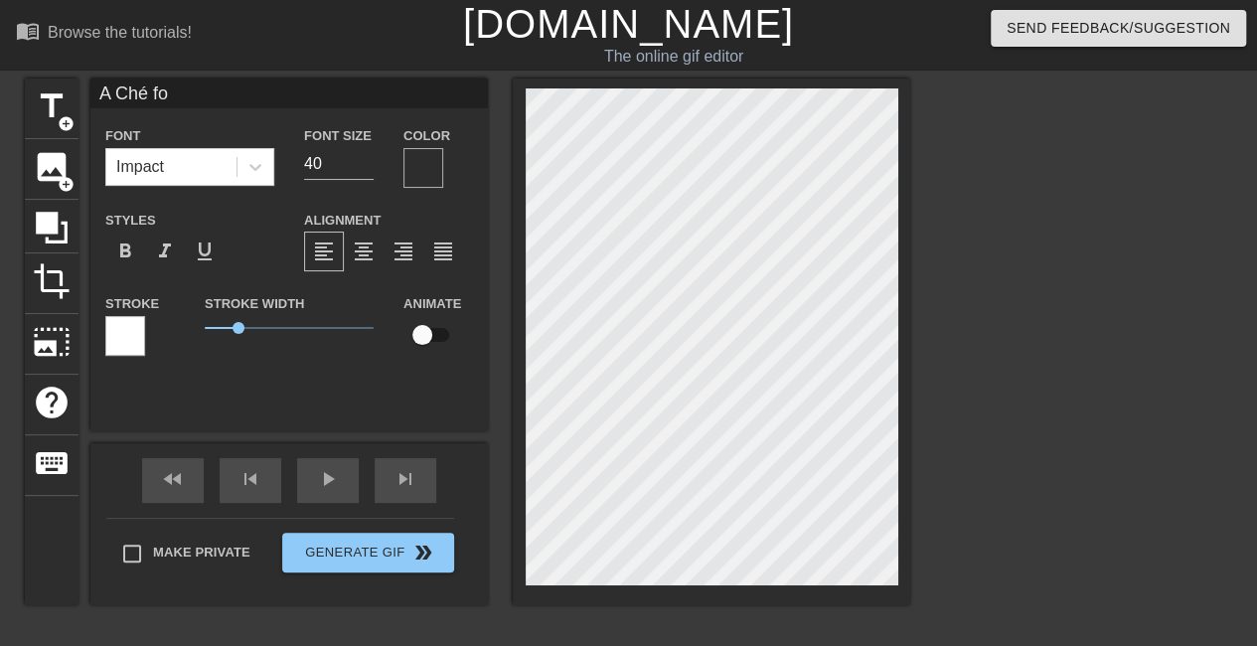
type textarea "A Ché foi"
type input "A Ché foi"
type textarea "A Ché foi"
type input "A Ché foi a"
type textarea "A Ché foi a"
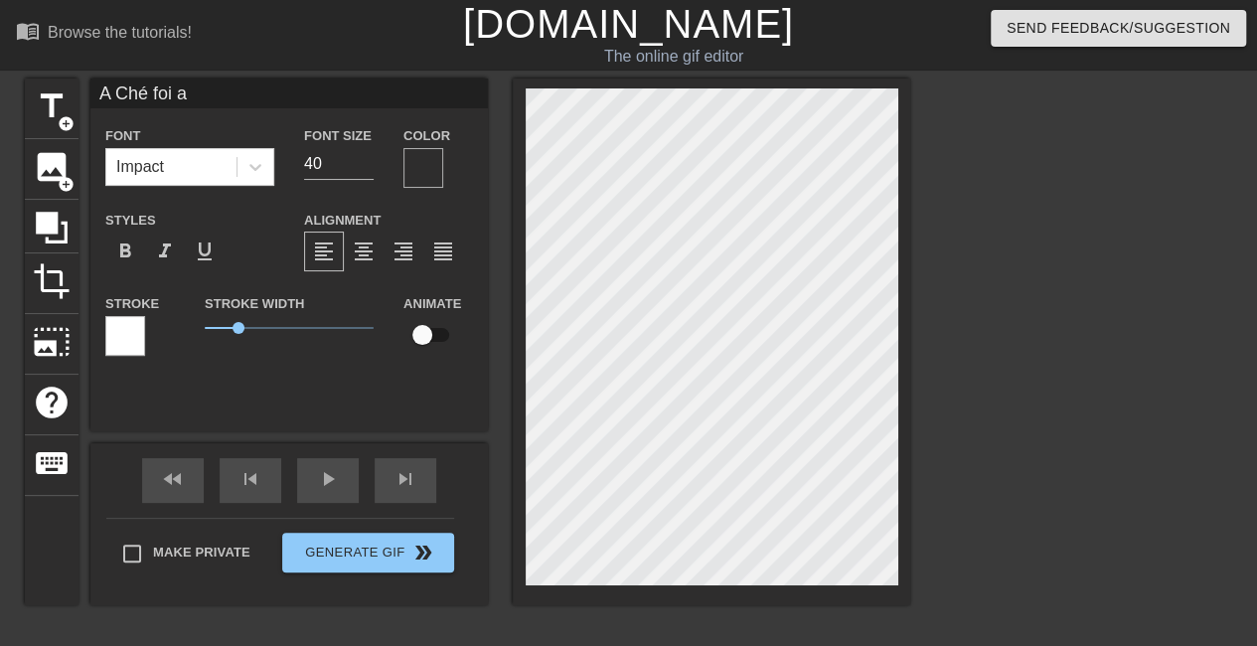
type input "A Ché foi aa"
type textarea "A Ché foi aa"
type input "A Ché foi a"
type textarea "A Ché foi a"
type input "A Ché foi ap"
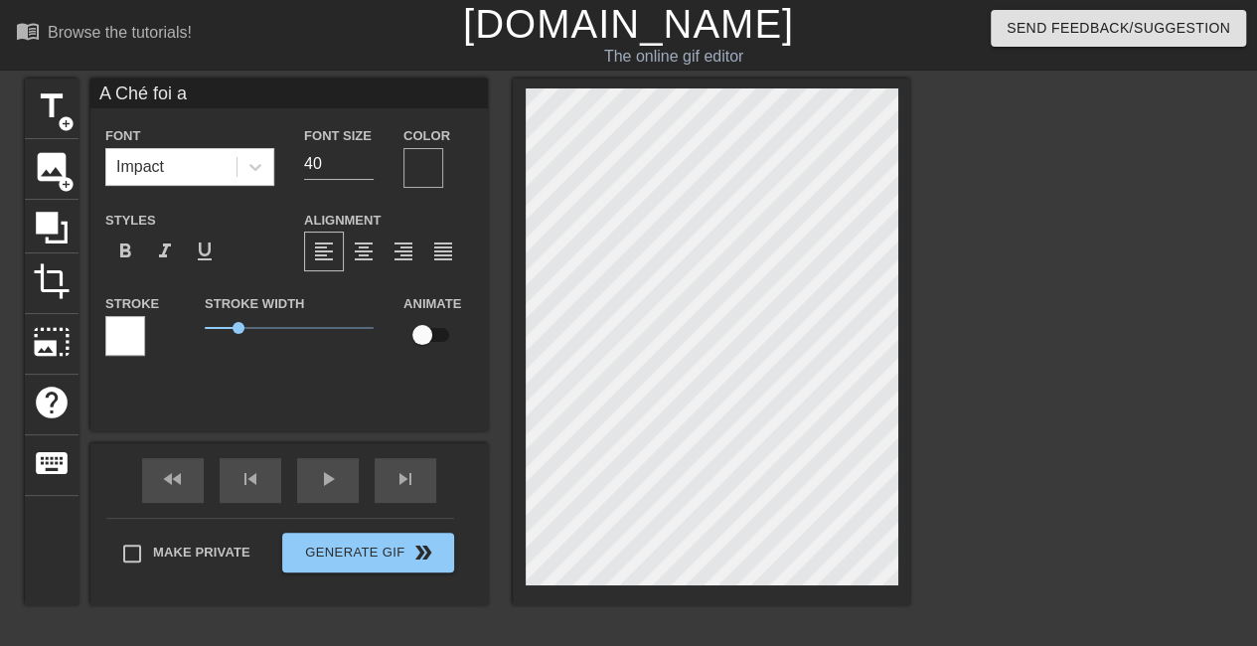
type textarea "A Ché foi ap"
type input "A Ché foi apa"
type textarea "A Ché foi apa"
type input "A Ché foi apan"
type textarea "A Ché foi apan"
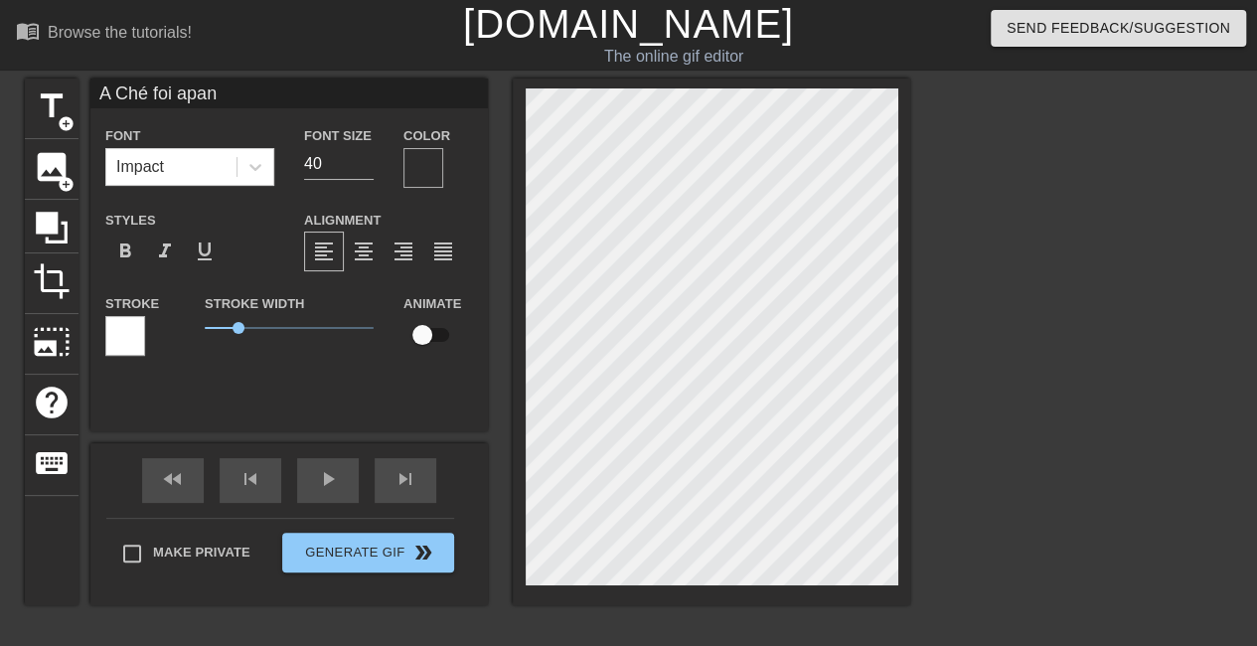
type input "A Ché foi apana"
type textarea "A Ché foi apana"
type input "A Ché foi apanah"
type textarea "A Ché foi apanah"
type input "A Ché foi apanaha"
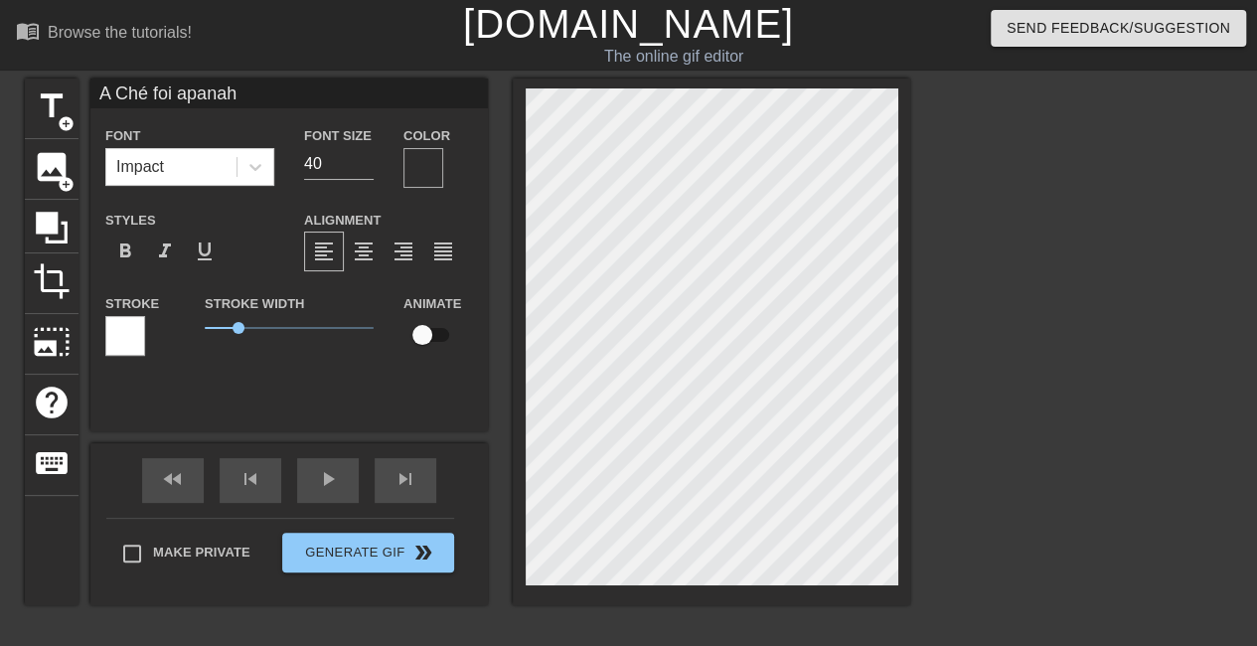
type textarea "A Ché foi apanaha"
type input "A Ché foi apanahad"
type textarea "A Ché foi apanahada"
type input "A Ché foi apanahada!"
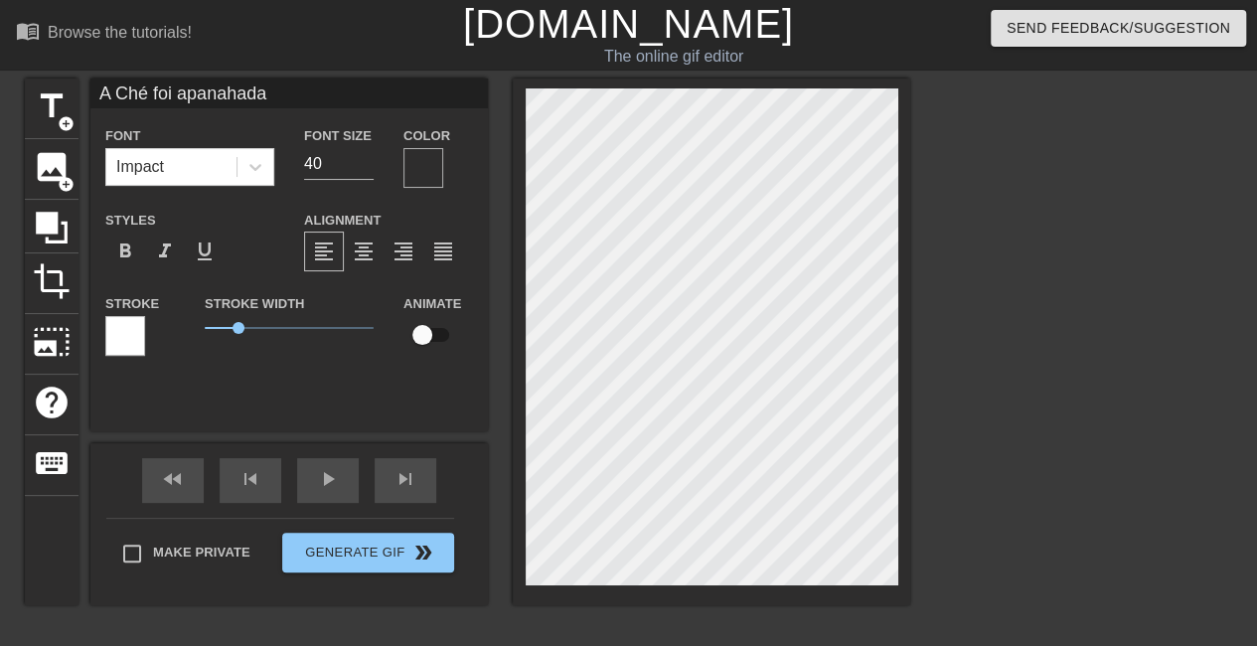
type textarea "A Ché foi apanahada!"
type input "A Ché foi apanahada!!"
type textarea "A Ché foi apanahada!!"
drag, startPoint x: 1008, startPoint y: 472, endPoint x: 953, endPoint y: 490, distance: 57.5
click at [1008, 474] on div at bounding box center [1083, 377] width 298 height 596
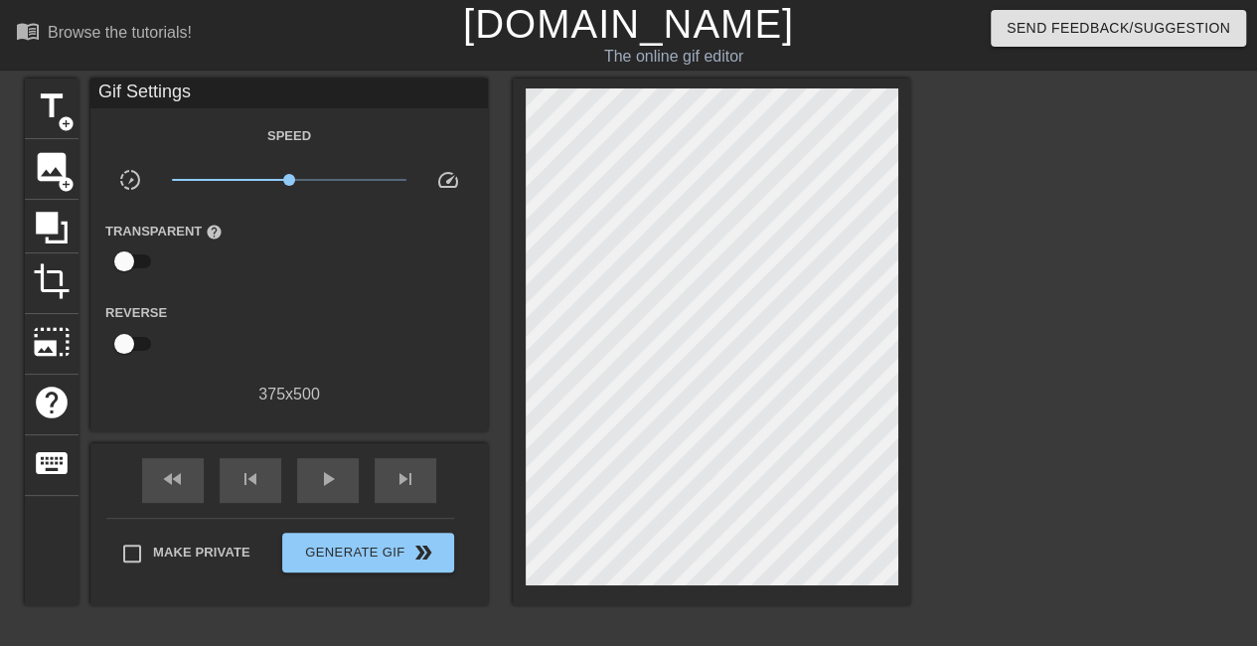
click at [1012, 478] on div at bounding box center [1083, 377] width 298 height 596
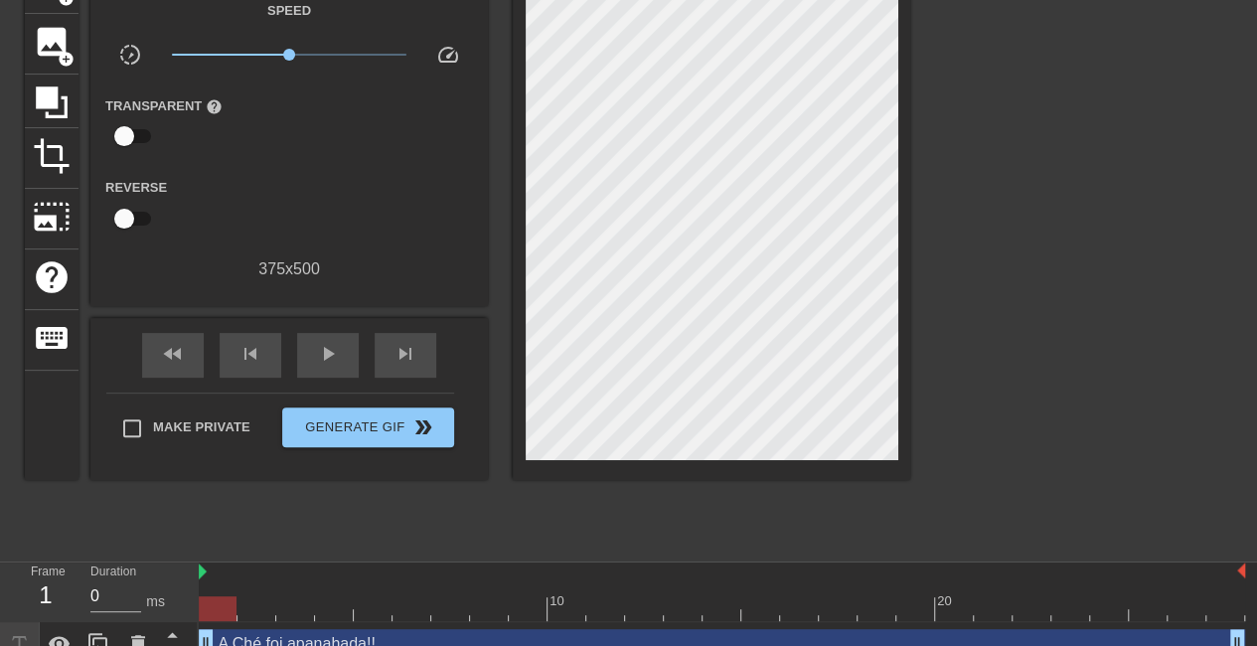
scroll to position [150, 0]
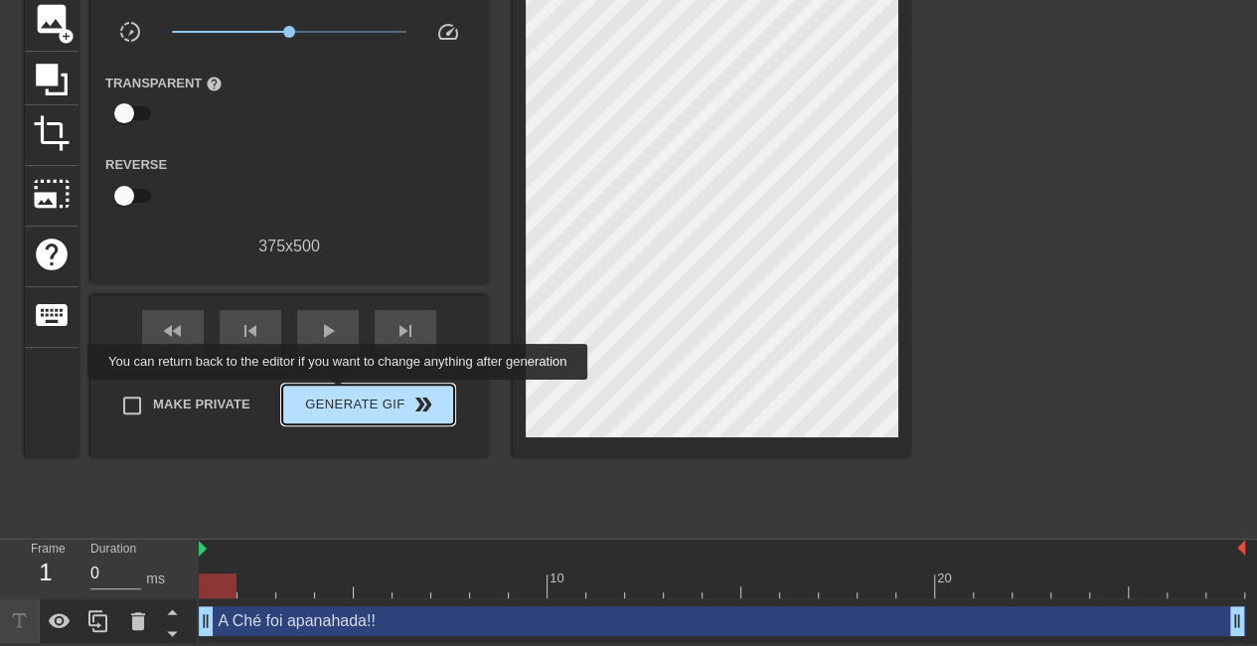
click at [340, 394] on span "Generate Gif double_arrow" at bounding box center [368, 405] width 156 height 24
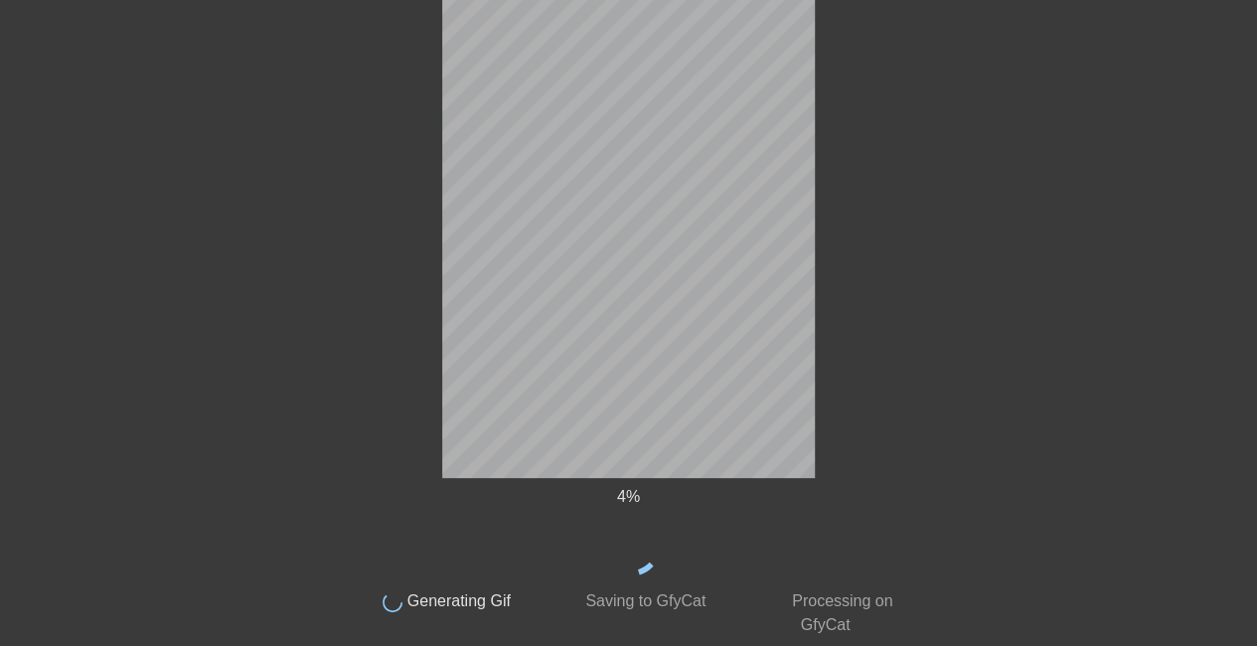
scroll to position [38, 0]
